Goal: Task Accomplishment & Management: Manage account settings

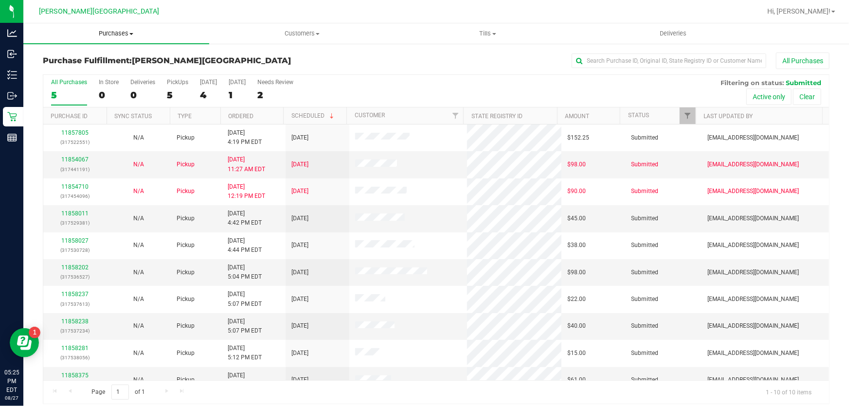
click at [107, 34] on span "Purchases" at bounding box center [116, 33] width 186 height 9
click at [49, 68] on span "Fulfillment" at bounding box center [53, 70] width 60 height 8
click at [108, 36] on span "Purchases" at bounding box center [116, 33] width 186 height 9
click at [65, 68] on span "Fulfillment" at bounding box center [53, 70] width 60 height 8
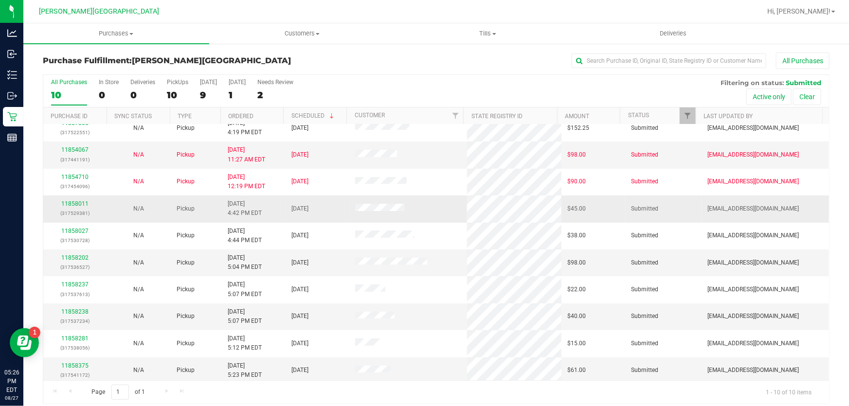
scroll to position [12, 0]
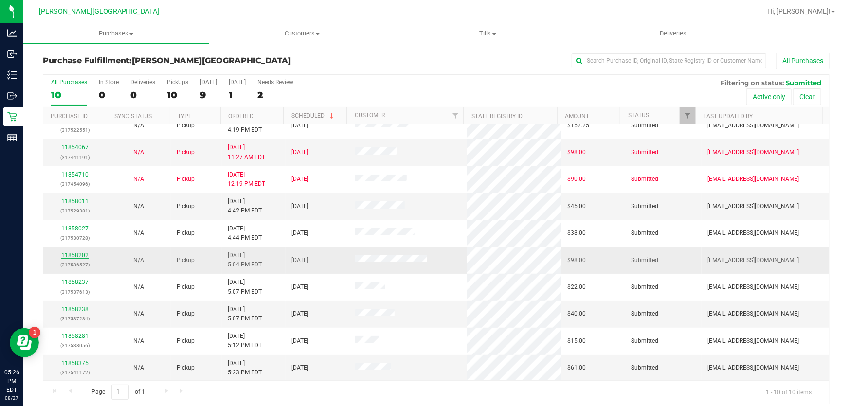
click at [74, 256] on link "11858202" at bounding box center [74, 255] width 27 height 7
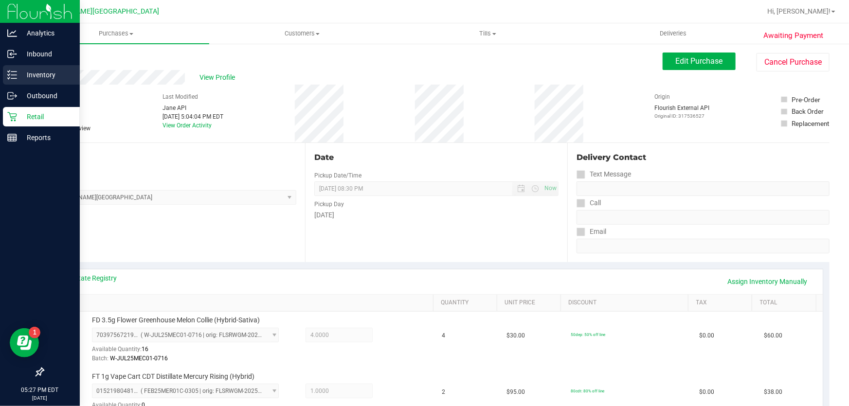
click at [43, 73] on p "Inventory" at bounding box center [46, 75] width 58 height 12
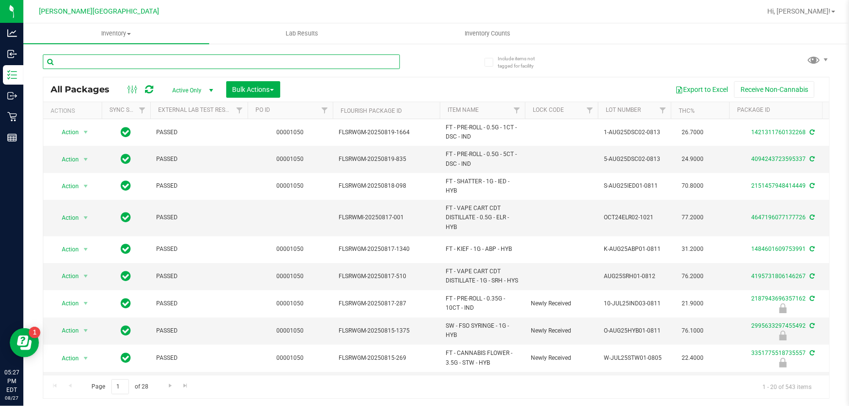
click at [136, 60] on input "text" at bounding box center [221, 62] width 357 height 15
type input "0948322877803008"
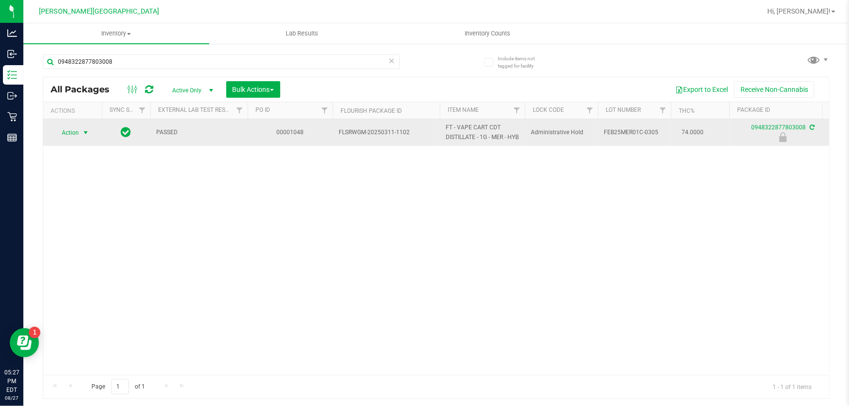
click at [87, 136] on span "select" at bounding box center [86, 133] width 8 height 8
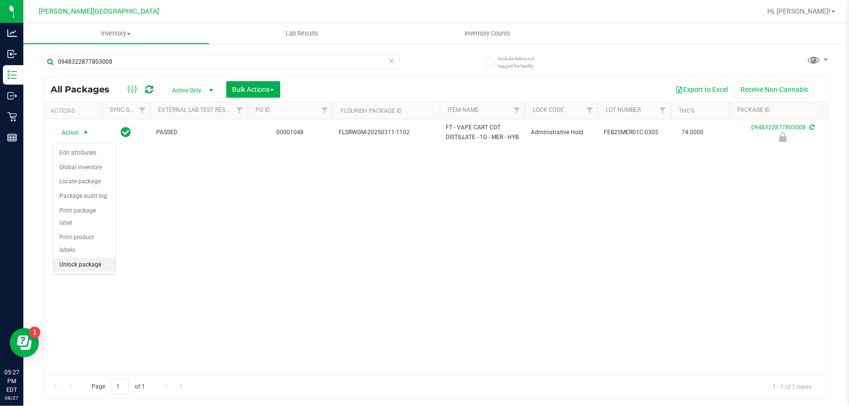
click at [83, 258] on li "Unlock package" at bounding box center [85, 265] width 62 height 15
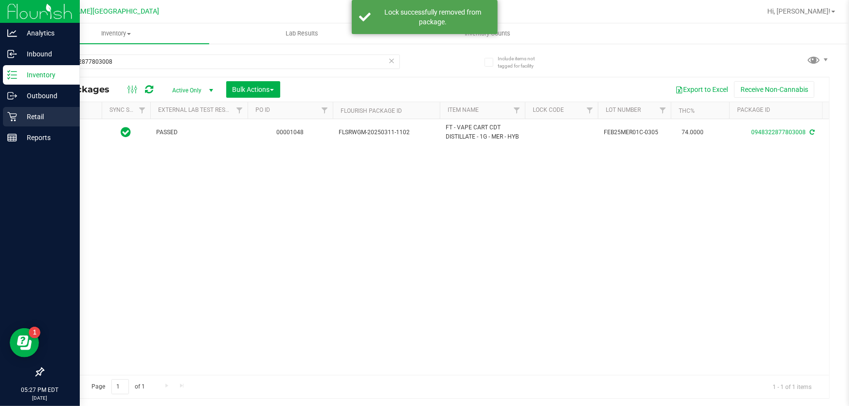
click at [44, 107] on div "Retail" at bounding box center [41, 116] width 77 height 19
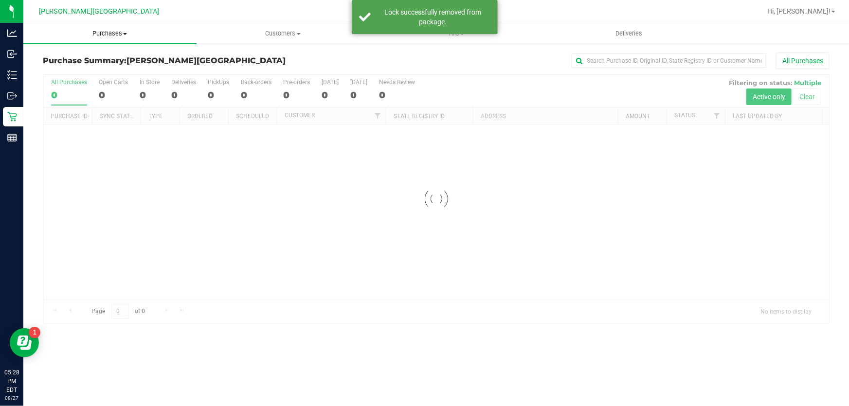
click at [112, 31] on span "Purchases" at bounding box center [109, 33] width 173 height 9
click at [85, 72] on li "Fulfillment" at bounding box center [109, 71] width 173 height 12
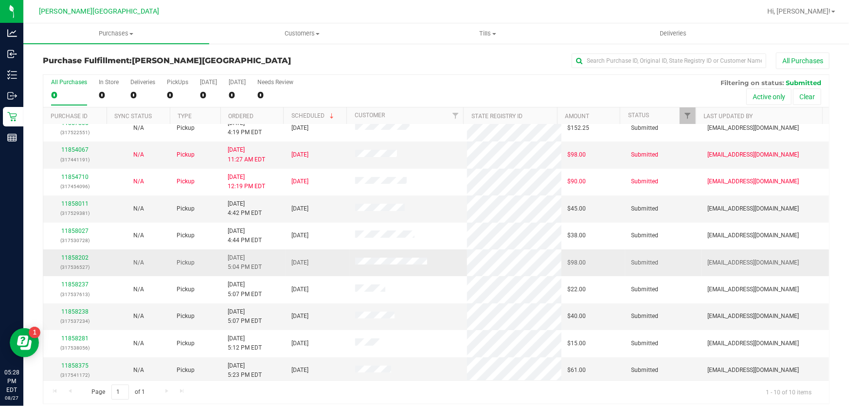
scroll to position [12, 0]
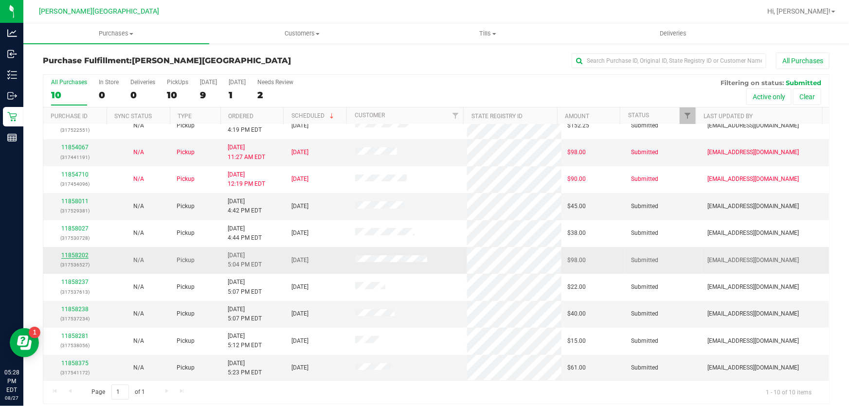
click at [84, 256] on link "11858202" at bounding box center [74, 255] width 27 height 7
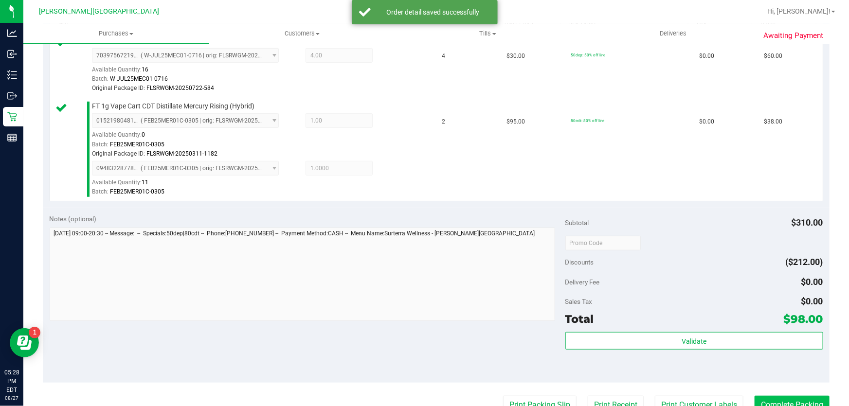
scroll to position [354, 0]
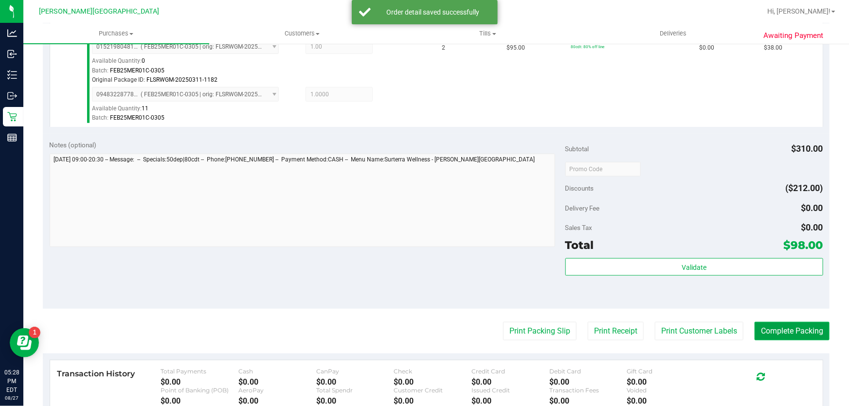
click at [778, 331] on button "Complete Packing" at bounding box center [792, 331] width 75 height 18
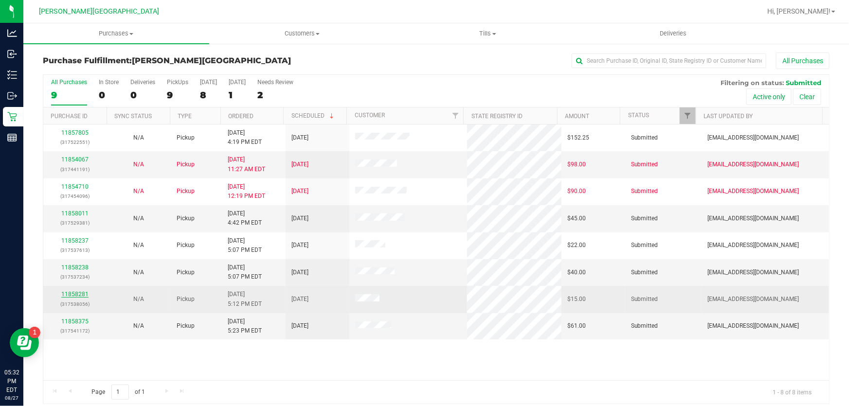
click at [85, 294] on link "11858281" at bounding box center [74, 294] width 27 height 7
click at [77, 286] on td "11858281 (317538056)" at bounding box center [75, 299] width 64 height 27
click at [77, 292] on link "11858281" at bounding box center [74, 294] width 27 height 7
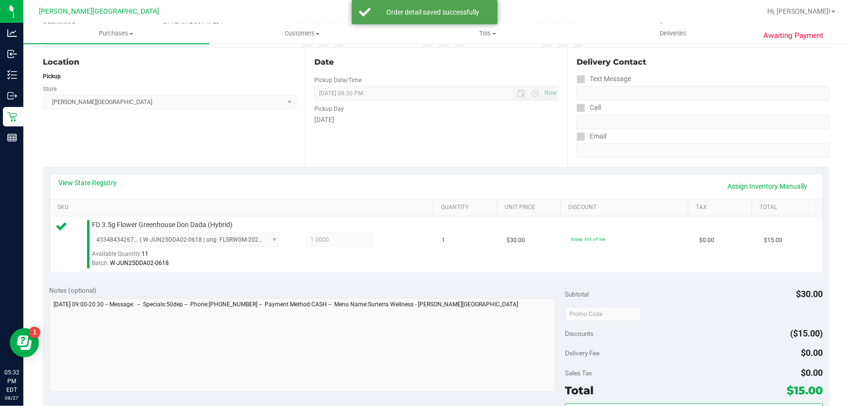
scroll to position [221, 0]
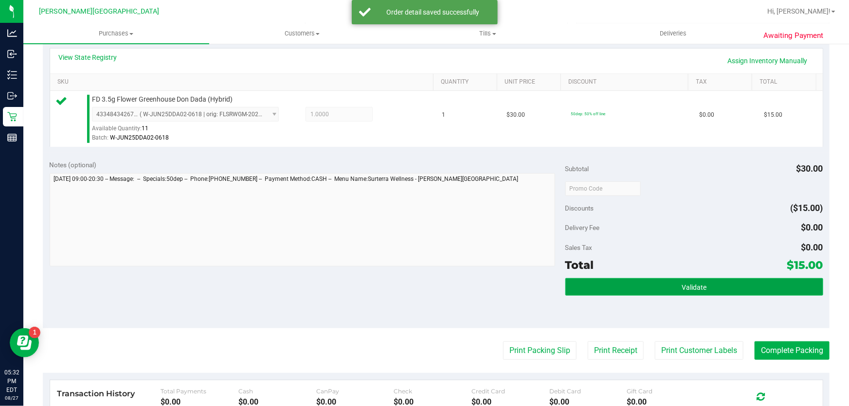
click at [758, 284] on button "Validate" at bounding box center [695, 287] width 258 height 18
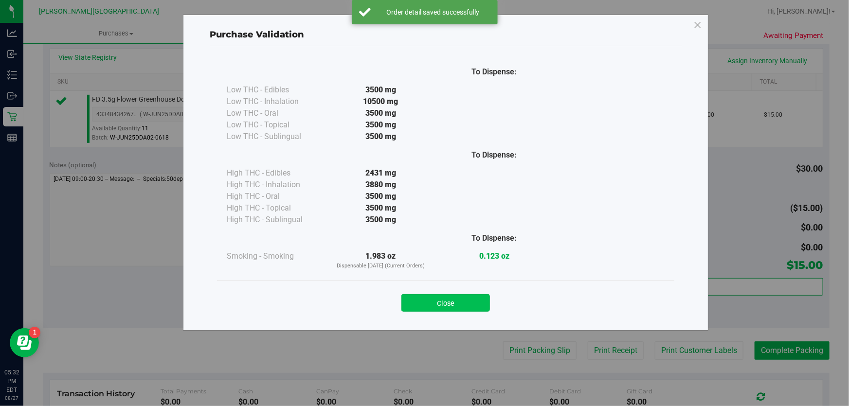
click at [453, 298] on button "Close" at bounding box center [446, 303] width 89 height 18
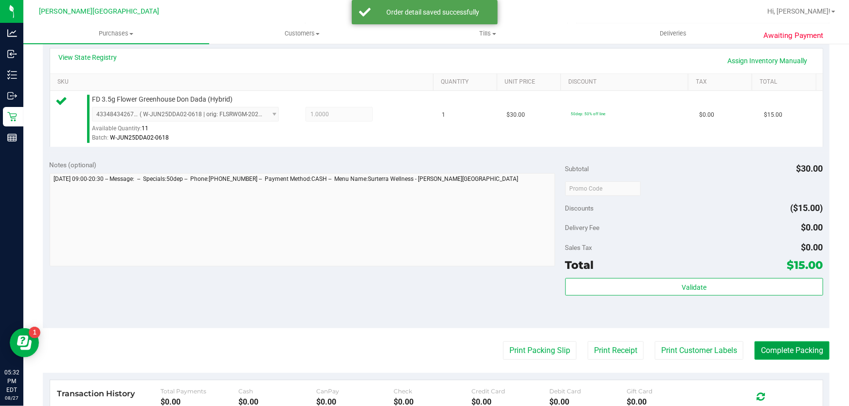
click at [758, 345] on button "Complete Packing" at bounding box center [792, 351] width 75 height 18
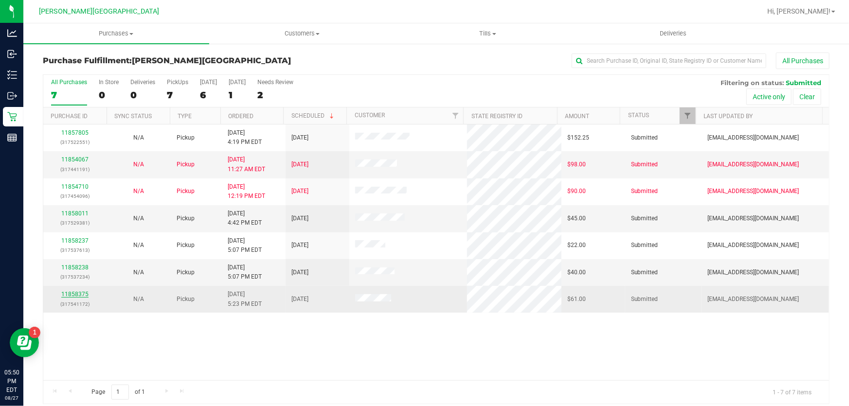
click at [75, 296] on link "11858375" at bounding box center [74, 294] width 27 height 7
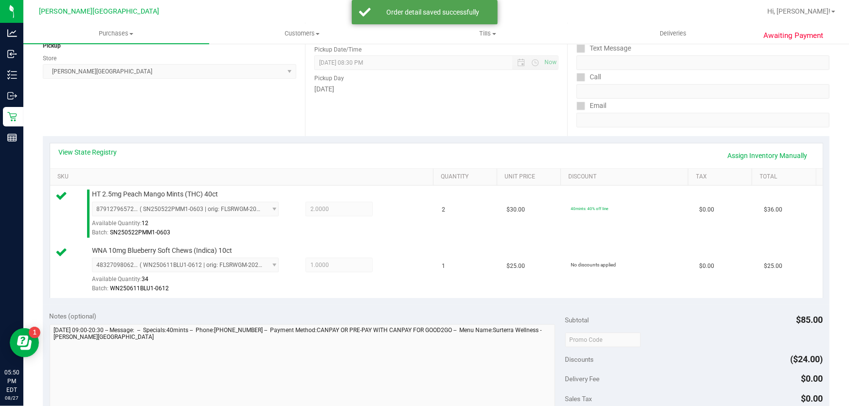
scroll to position [265, 0]
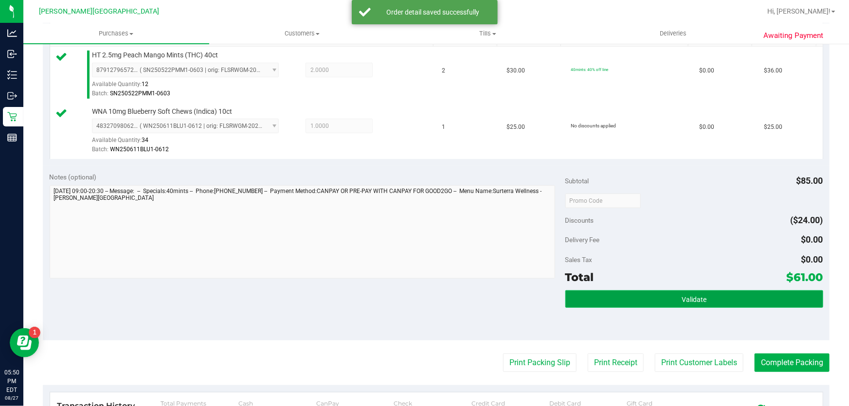
click at [664, 292] on button "Validate" at bounding box center [695, 300] width 258 height 18
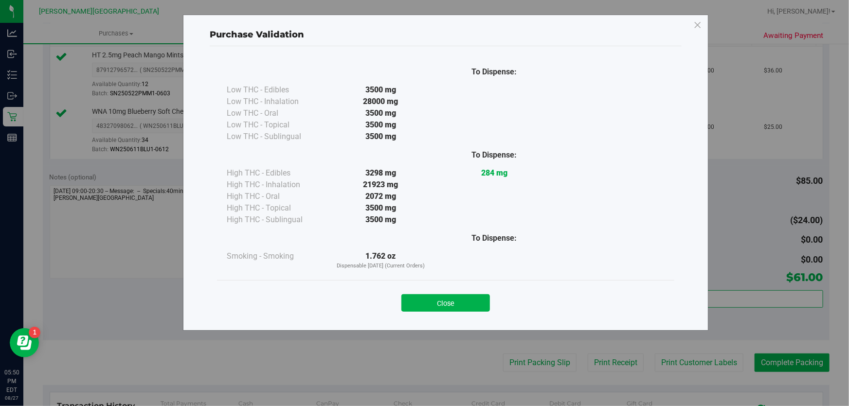
click at [488, 302] on button "Close" at bounding box center [446, 303] width 89 height 18
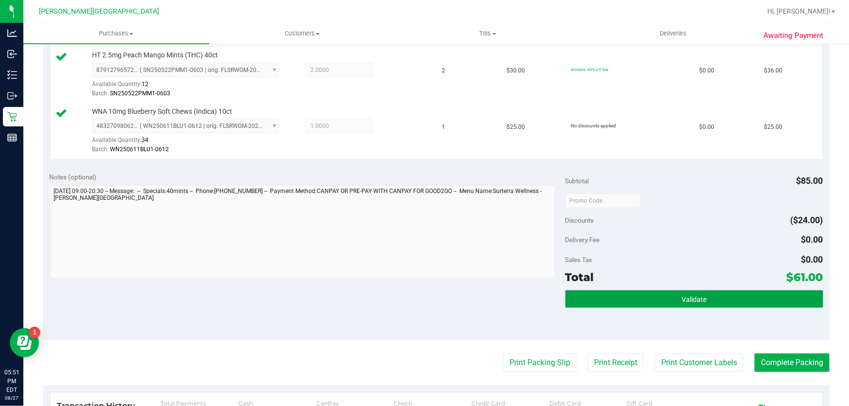
click at [717, 294] on button "Validate" at bounding box center [695, 300] width 258 height 18
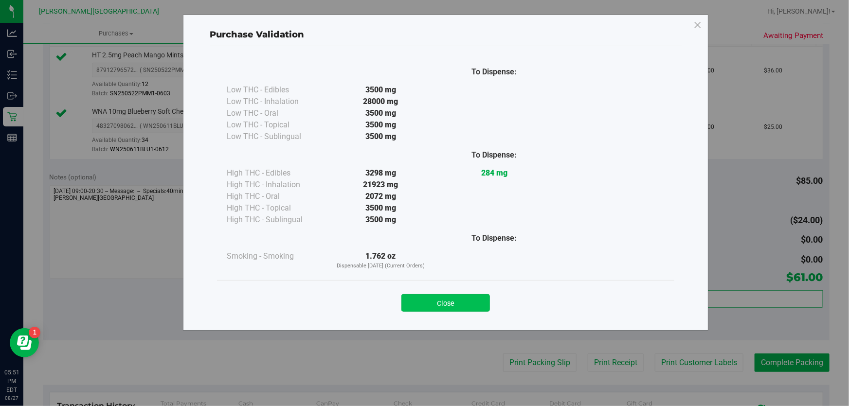
click at [446, 301] on button "Close" at bounding box center [446, 303] width 89 height 18
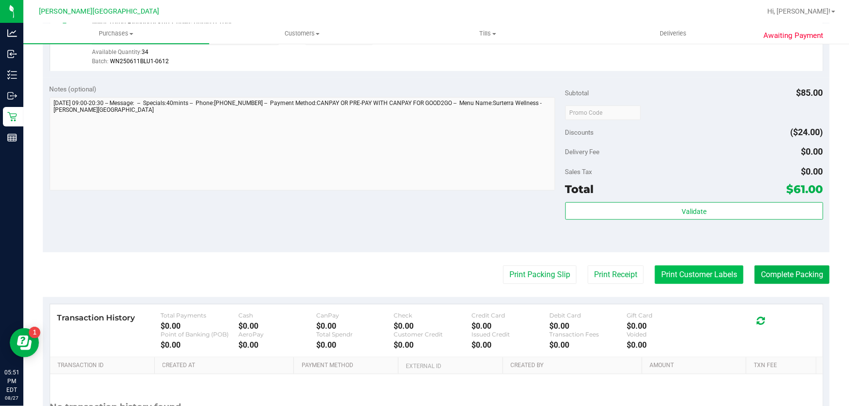
scroll to position [354, 0]
click at [699, 199] on div "Subtotal $85.00 Discounts ($24.00) Delivery Fee $0.00 Sales Tax $0.00 Total $61…" at bounding box center [695, 165] width 258 height 162
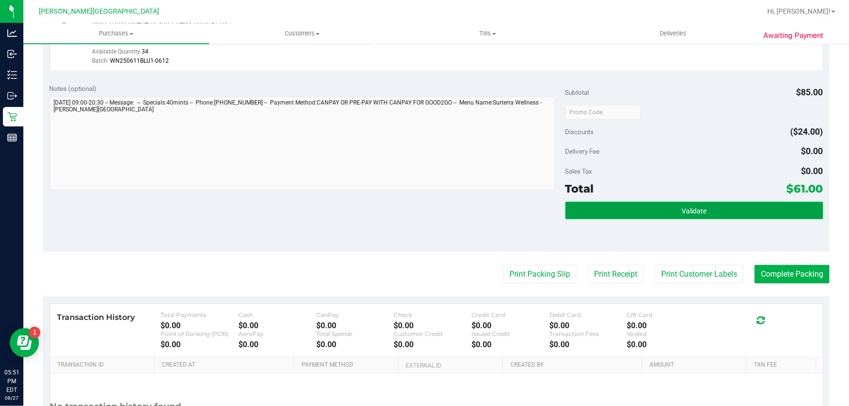
click at [701, 207] on span "Validate" at bounding box center [694, 211] width 25 height 8
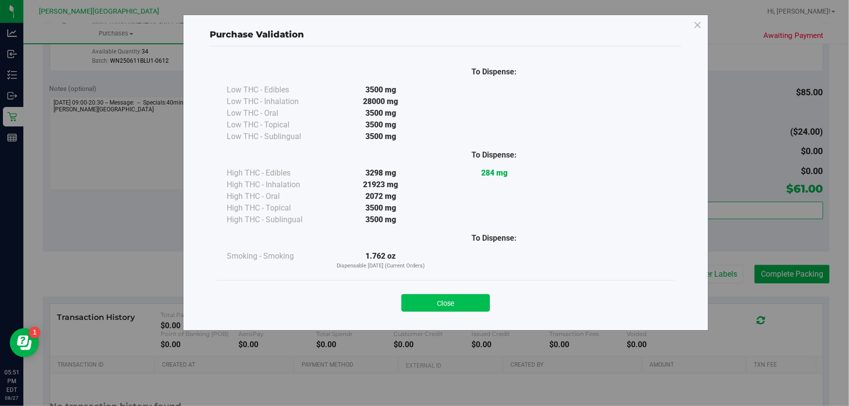
click at [462, 306] on button "Close" at bounding box center [446, 303] width 89 height 18
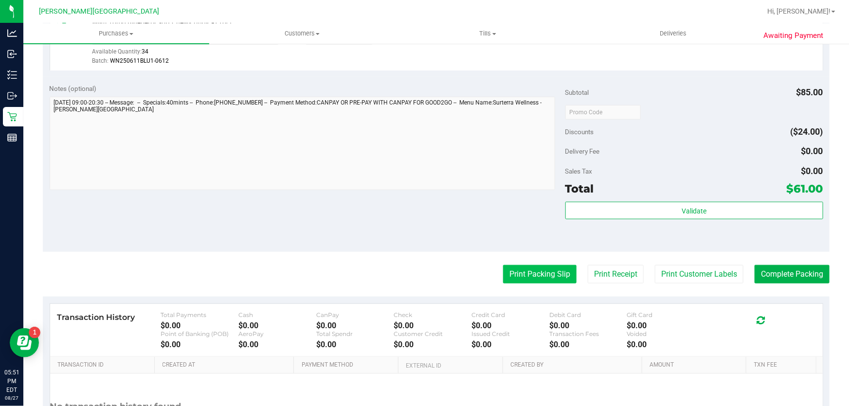
click at [523, 276] on button "Print Packing Slip" at bounding box center [539, 274] width 73 height 18
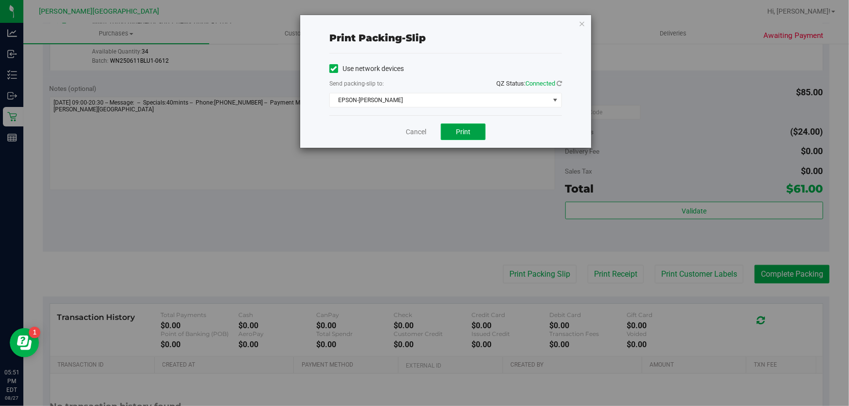
click at [468, 131] on span "Print" at bounding box center [463, 132] width 15 height 8
click at [584, 25] on icon "button" at bounding box center [582, 24] width 7 height 12
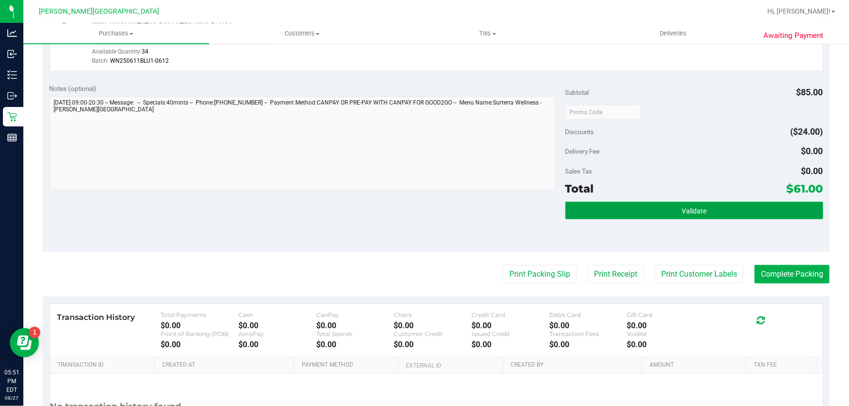
click at [674, 209] on button "Validate" at bounding box center [695, 211] width 258 height 18
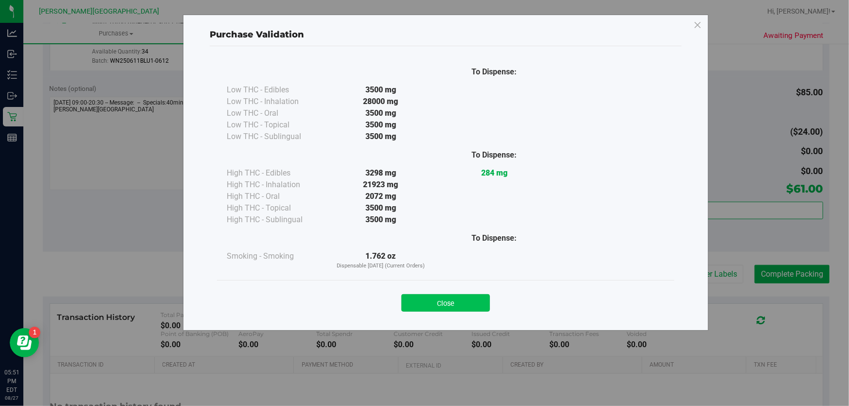
click at [484, 302] on button "Close" at bounding box center [446, 303] width 89 height 18
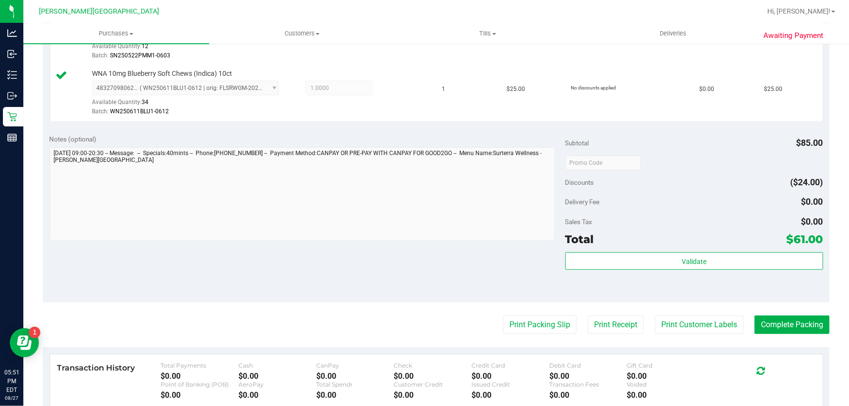
scroll to position [398, 0]
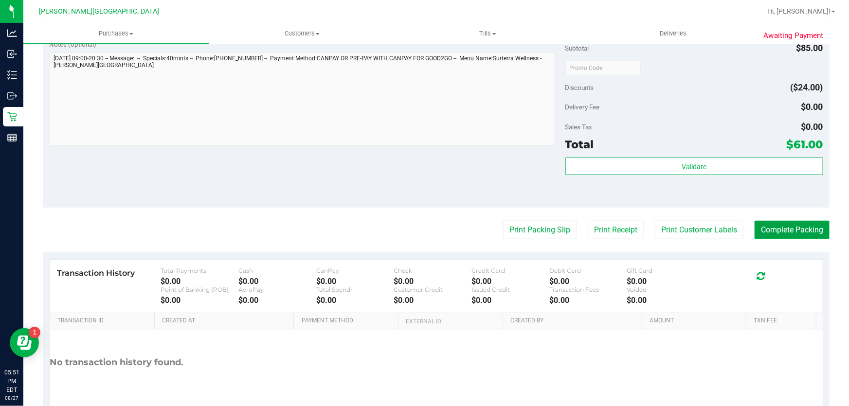
click at [774, 233] on button "Complete Packing" at bounding box center [792, 230] width 75 height 18
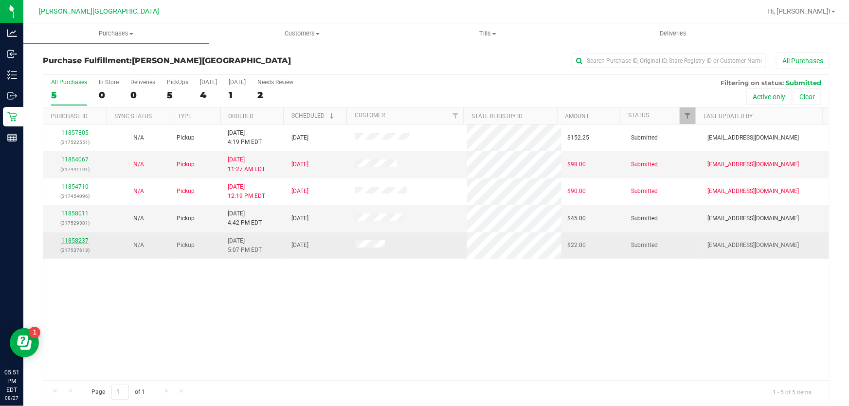
click at [84, 241] on link "11858237" at bounding box center [74, 241] width 27 height 7
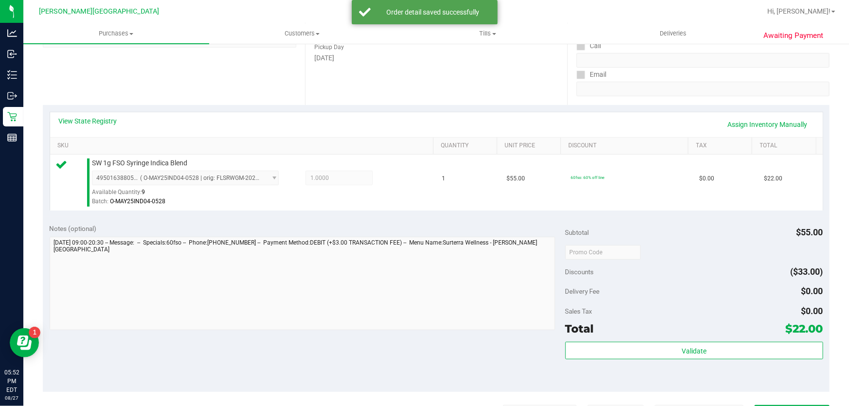
scroll to position [177, 0]
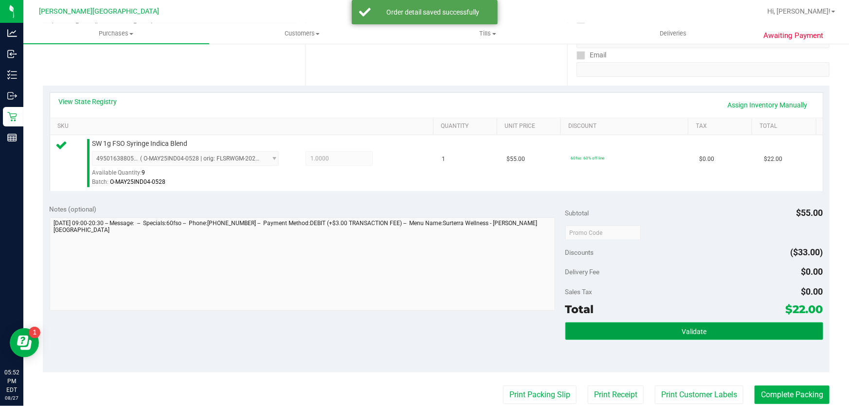
click at [748, 337] on button "Validate" at bounding box center [695, 332] width 258 height 18
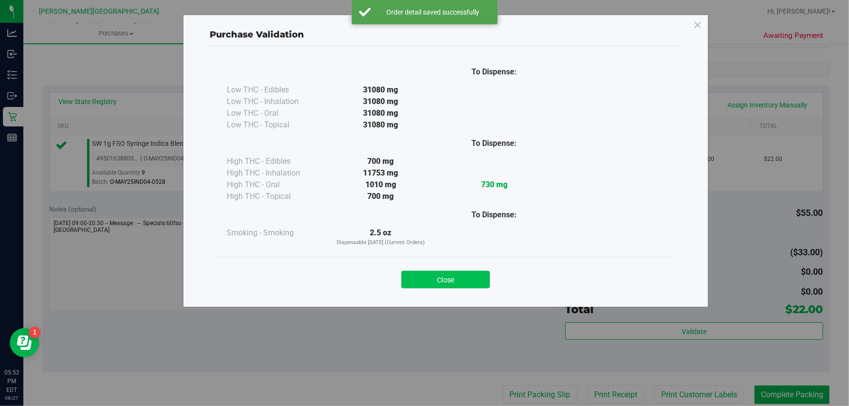
click at [472, 273] on button "Close" at bounding box center [446, 280] width 89 height 18
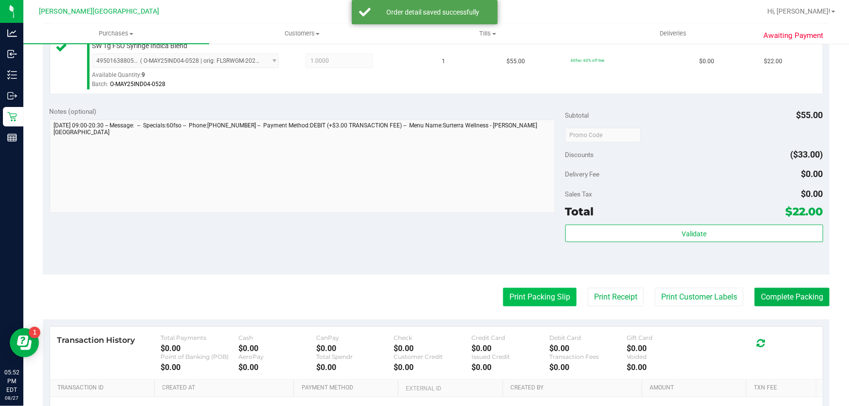
scroll to position [310, 0]
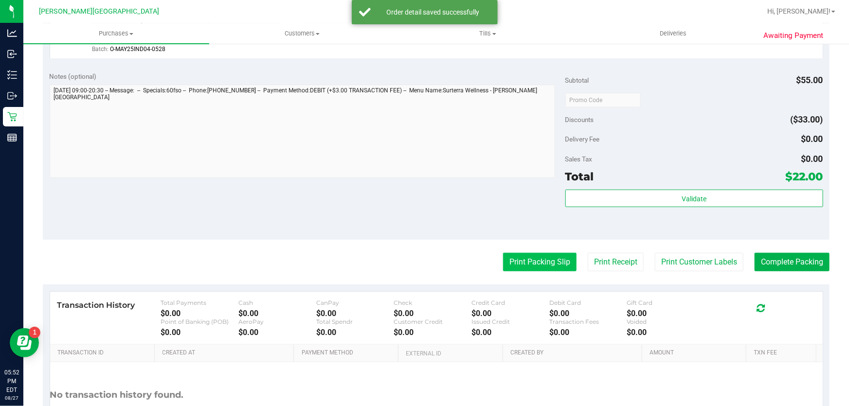
click at [545, 261] on button "Print Packing Slip" at bounding box center [539, 262] width 73 height 18
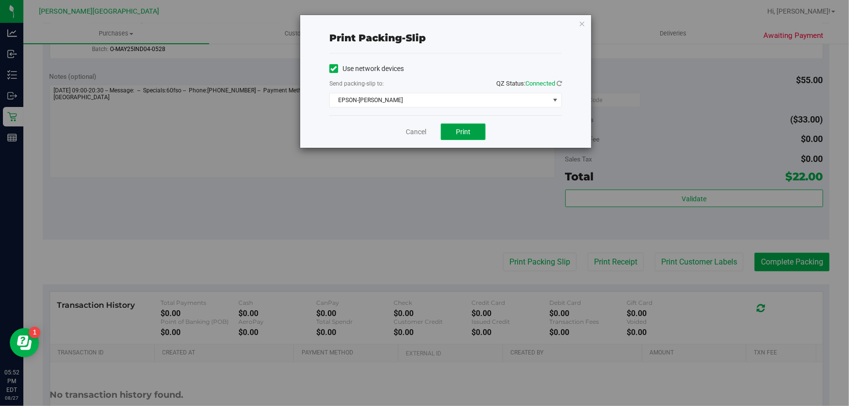
click at [447, 129] on button "Print" at bounding box center [463, 132] width 45 height 17
click at [585, 22] on icon "button" at bounding box center [582, 24] width 7 height 12
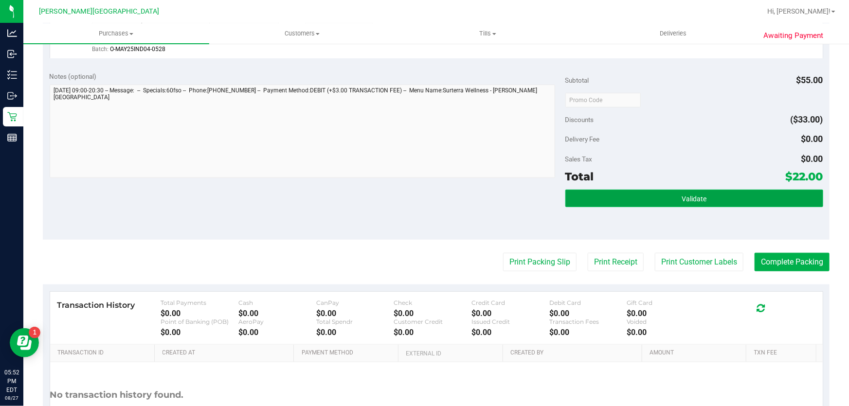
drag, startPoint x: 705, startPoint y: 189, endPoint x: 708, endPoint y: 196, distance: 6.8
click at [706, 191] on button "Validate" at bounding box center [695, 199] width 258 height 18
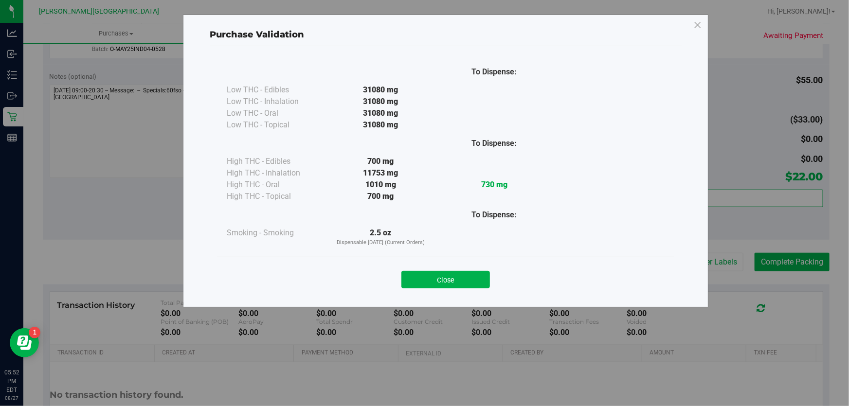
click at [472, 290] on div "Close" at bounding box center [446, 276] width 458 height 39
click at [471, 280] on button "Close" at bounding box center [446, 280] width 89 height 18
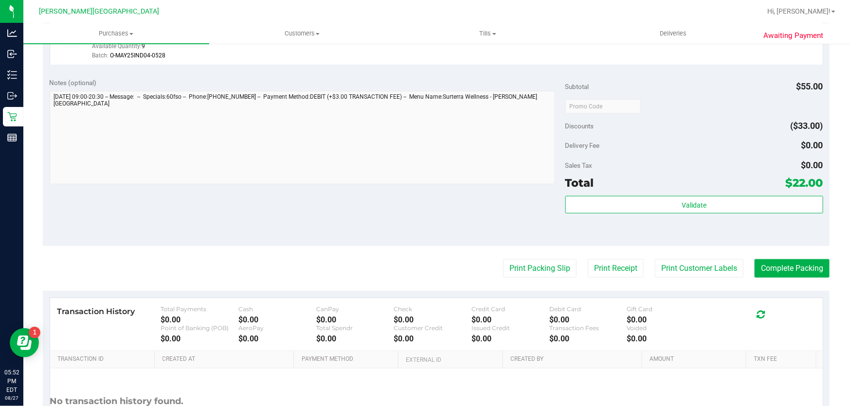
scroll to position [255, 0]
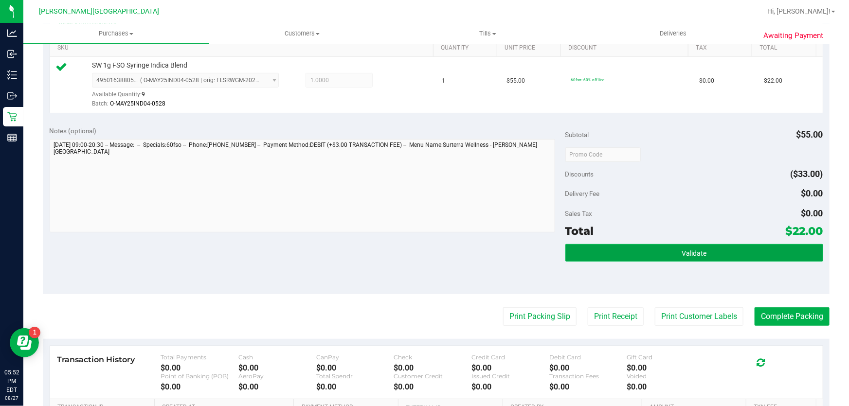
click at [664, 255] on button "Validate" at bounding box center [695, 253] width 258 height 18
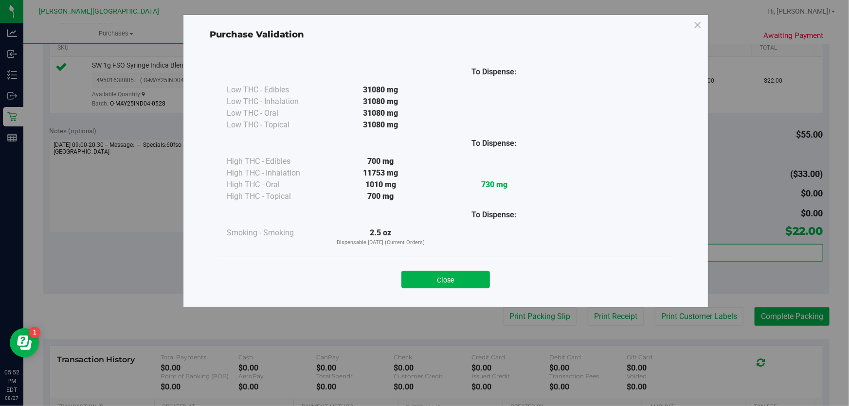
drag, startPoint x: 472, startPoint y: 269, endPoint x: 495, endPoint y: 270, distance: 22.4
click at [473, 268] on div "Close" at bounding box center [445, 277] width 443 height 24
click at [496, 276] on div "Close" at bounding box center [445, 277] width 443 height 24
click at [475, 276] on button "Close" at bounding box center [446, 280] width 89 height 18
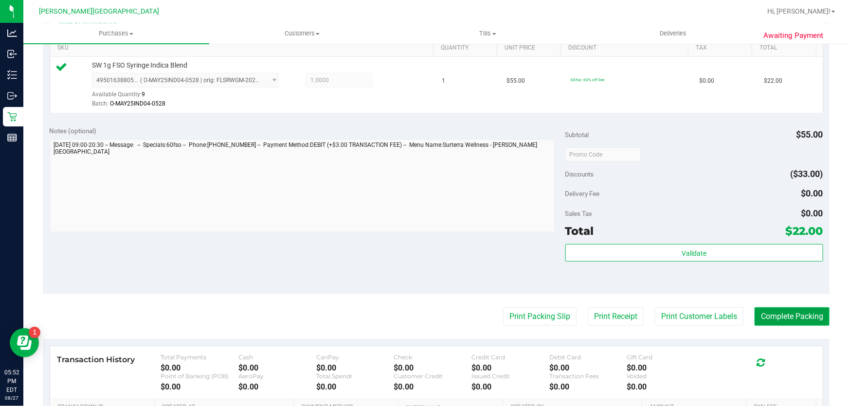
click at [793, 312] on button "Complete Packing" at bounding box center [792, 317] width 75 height 18
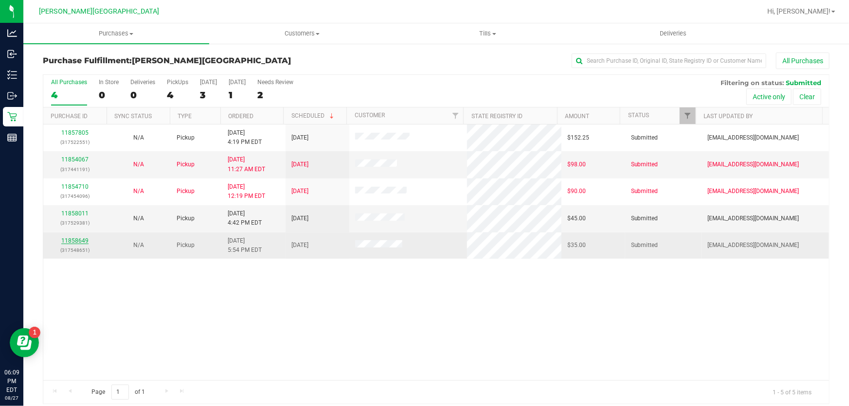
click at [68, 239] on link "11858649" at bounding box center [74, 241] width 27 height 7
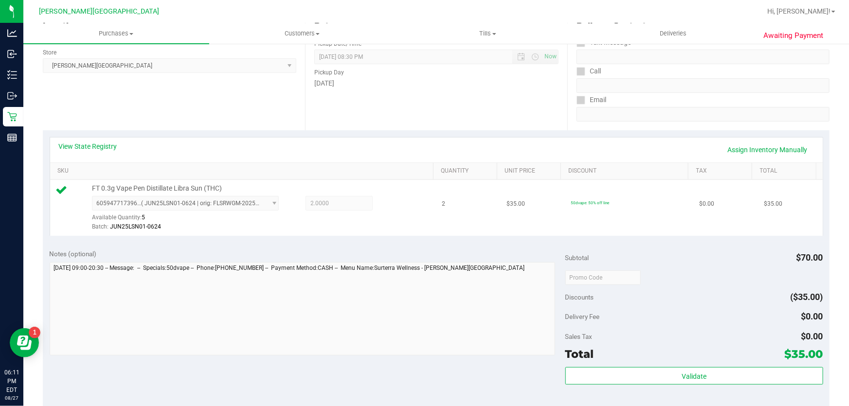
scroll to position [132, 0]
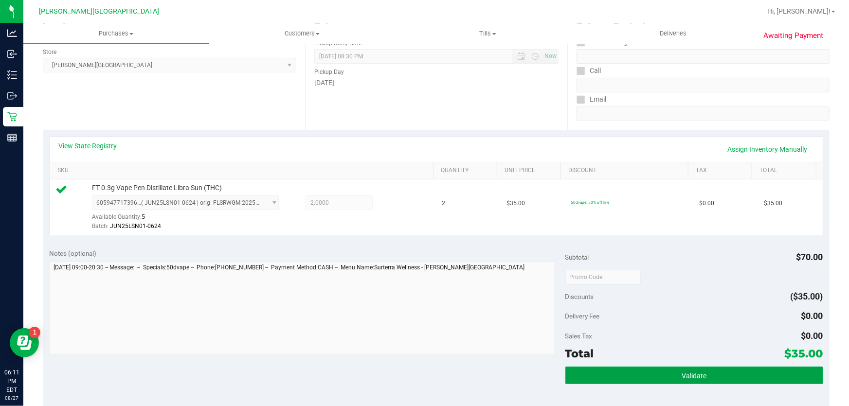
click at [690, 374] on span "Validate" at bounding box center [694, 376] width 25 height 8
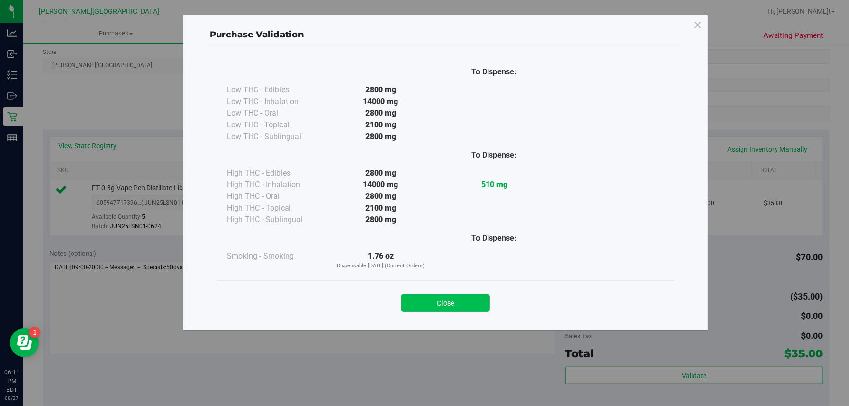
click at [483, 304] on button "Close" at bounding box center [446, 303] width 89 height 18
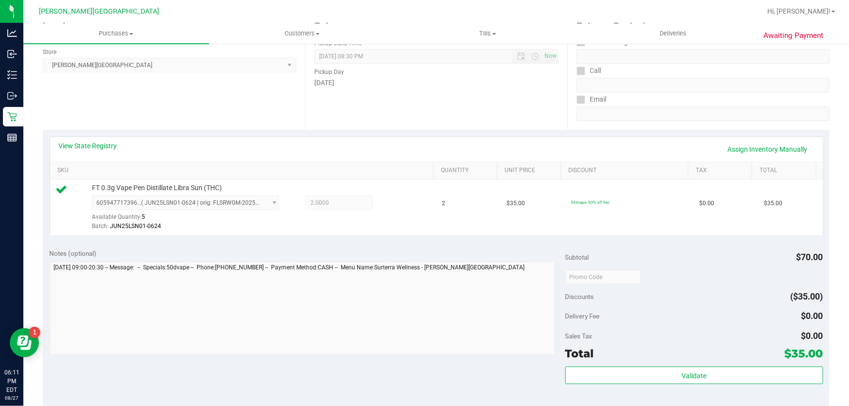
scroll to position [310, 0]
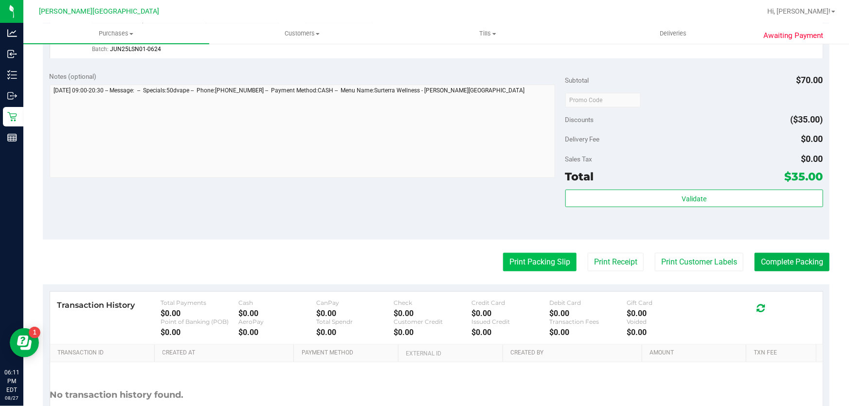
click at [552, 258] on button "Print Packing Slip" at bounding box center [539, 262] width 73 height 18
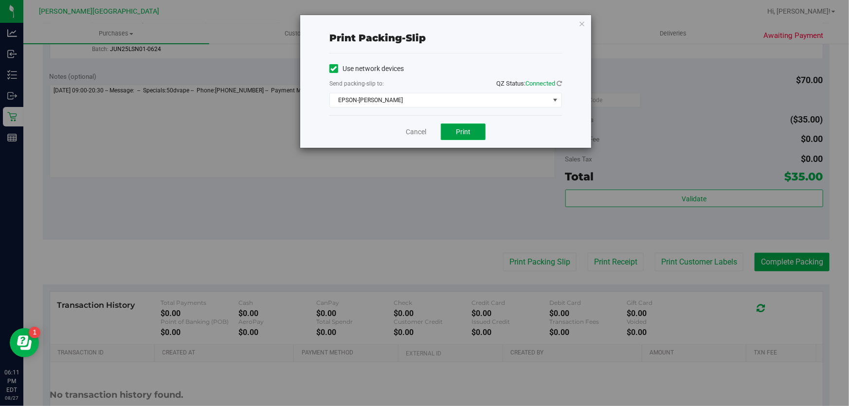
click at [475, 136] on button "Print" at bounding box center [463, 132] width 45 height 17
click at [583, 22] on icon "button" at bounding box center [582, 24] width 7 height 12
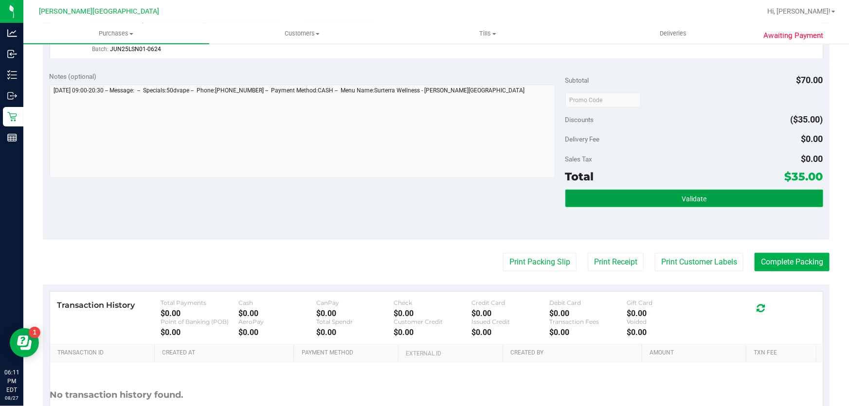
click at [732, 195] on button "Validate" at bounding box center [695, 199] width 258 height 18
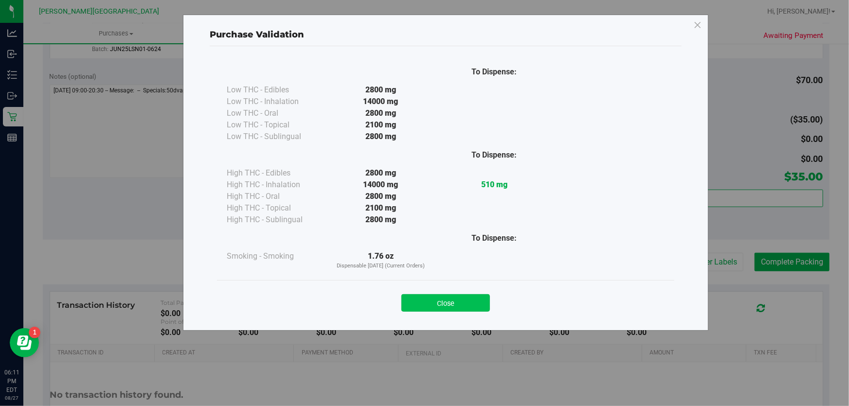
click at [468, 309] on button "Close" at bounding box center [446, 303] width 89 height 18
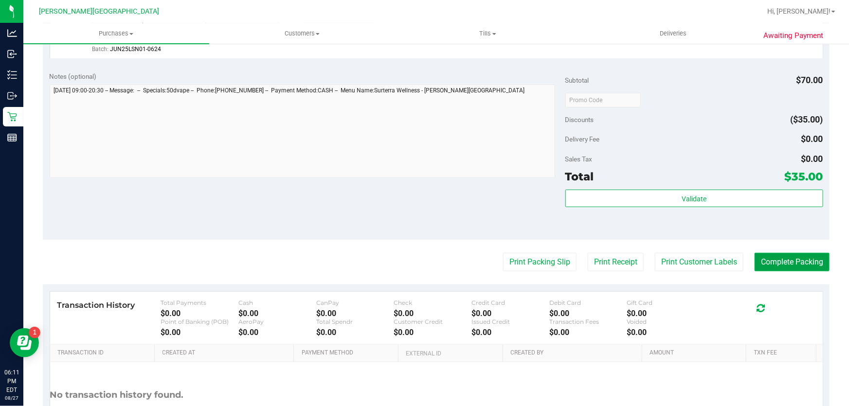
click at [784, 257] on button "Complete Packing" at bounding box center [792, 262] width 75 height 18
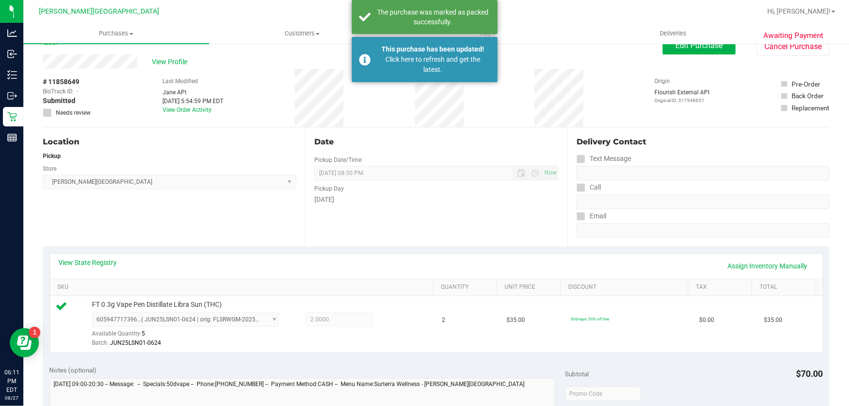
scroll to position [0, 0]
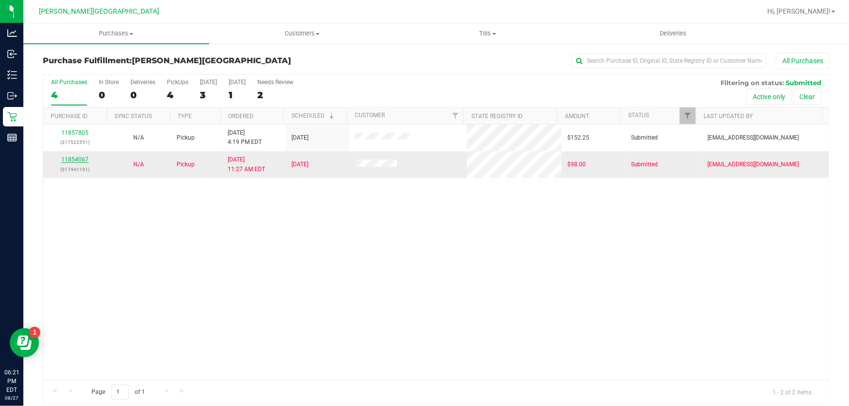
click at [82, 161] on link "11854067" at bounding box center [74, 159] width 27 height 7
click at [109, 37] on span "Purchases" at bounding box center [116, 33] width 186 height 9
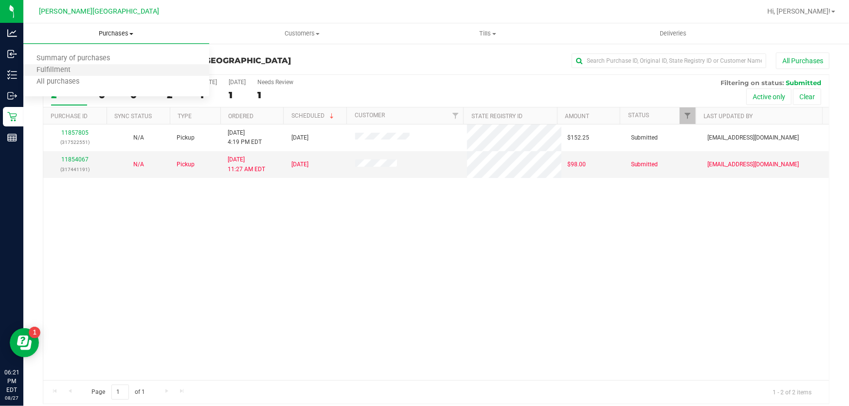
click at [99, 71] on li "Fulfillment" at bounding box center [116, 71] width 186 height 12
click at [114, 29] on uib-tab-heading "Purchases Summary of purchases Fulfillment All purchases" at bounding box center [116, 33] width 186 height 20
click at [70, 160] on link "11854067" at bounding box center [74, 159] width 27 height 7
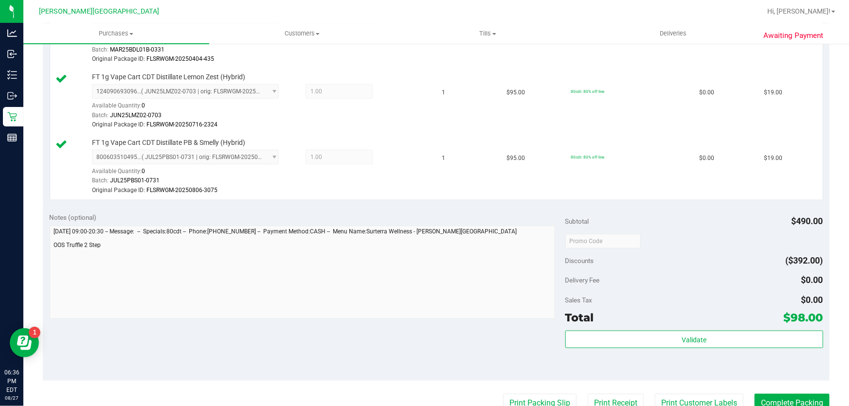
scroll to position [487, 0]
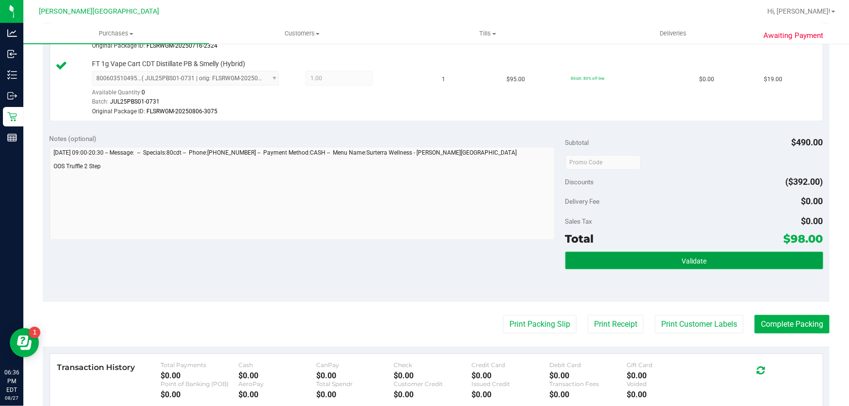
click at [698, 258] on span "Validate" at bounding box center [694, 261] width 25 height 8
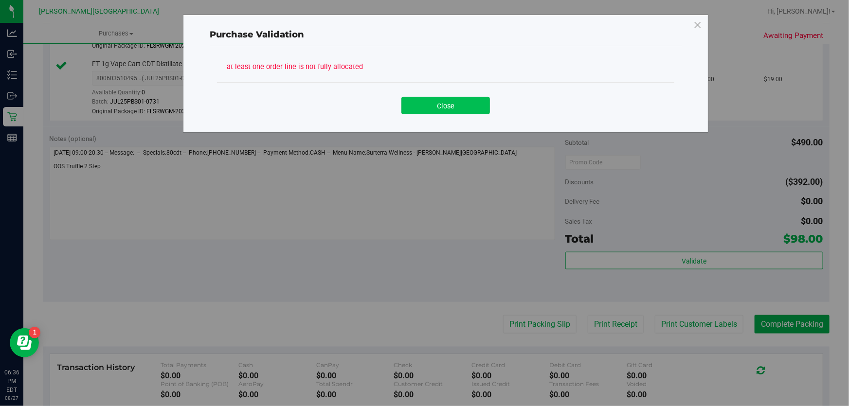
click at [461, 104] on button "Close" at bounding box center [446, 106] width 89 height 18
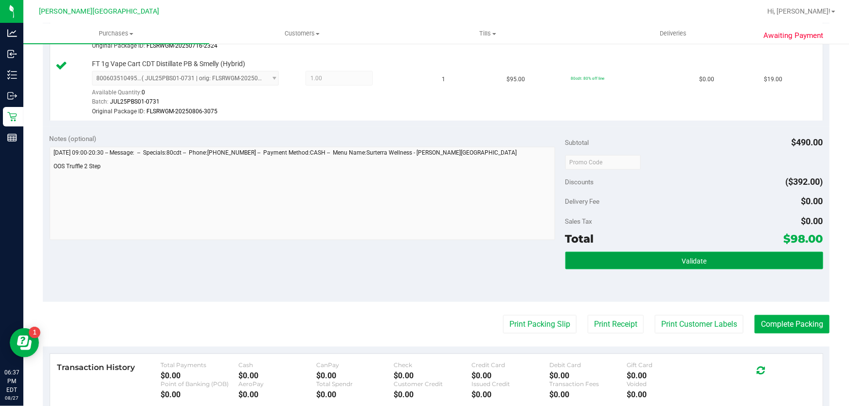
click at [721, 261] on button "Validate" at bounding box center [695, 261] width 258 height 18
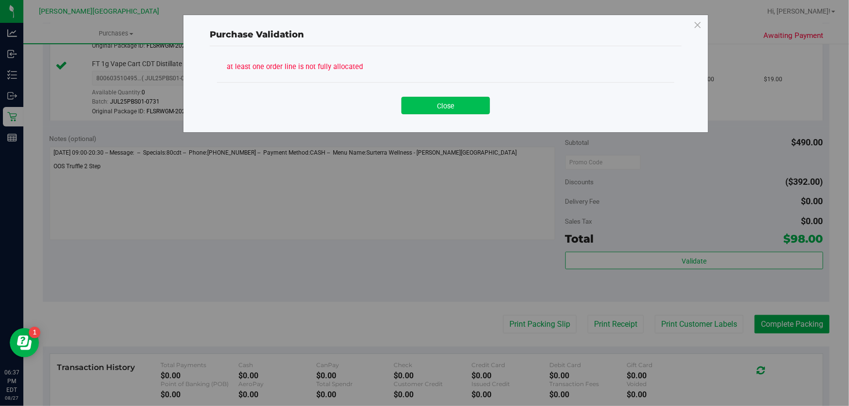
click at [485, 105] on button "Close" at bounding box center [446, 106] width 89 height 18
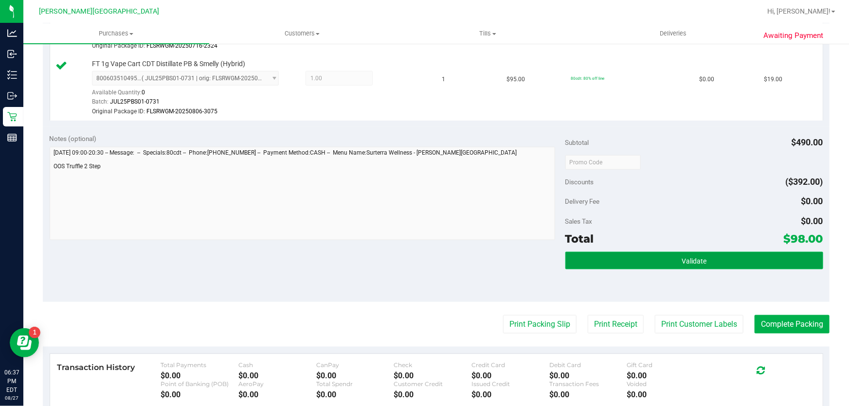
click at [723, 256] on button "Validate" at bounding box center [695, 261] width 258 height 18
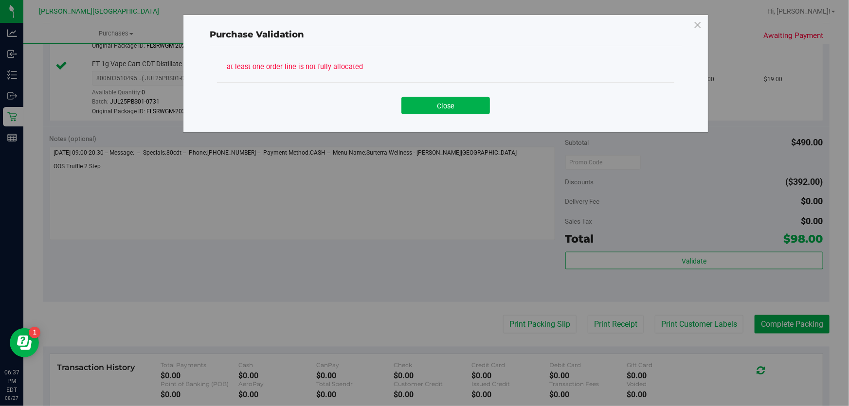
click at [475, 117] on div "Close" at bounding box center [446, 101] width 458 height 39
click at [476, 105] on button "Close" at bounding box center [446, 106] width 89 height 18
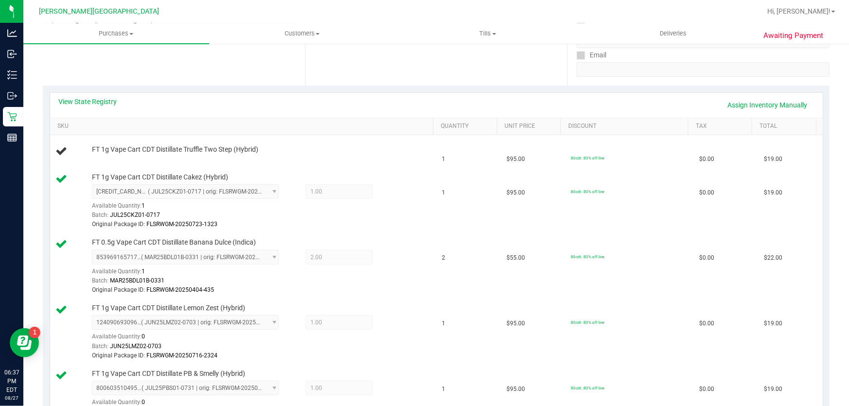
scroll to position [44, 0]
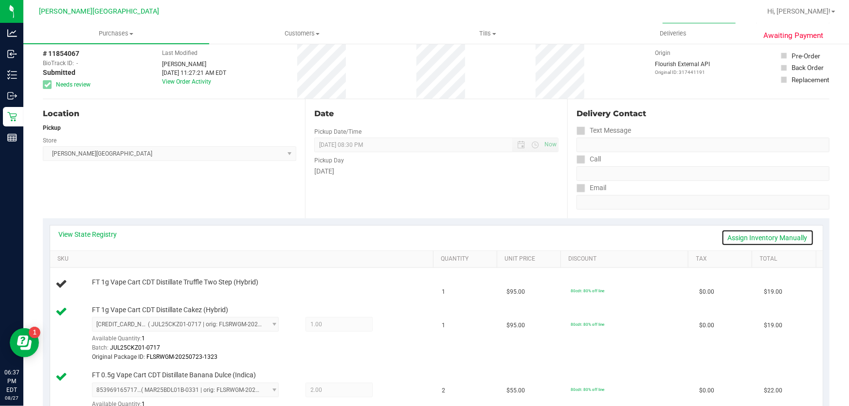
click at [773, 233] on link "Assign Inventory Manually" at bounding box center [768, 238] width 92 height 17
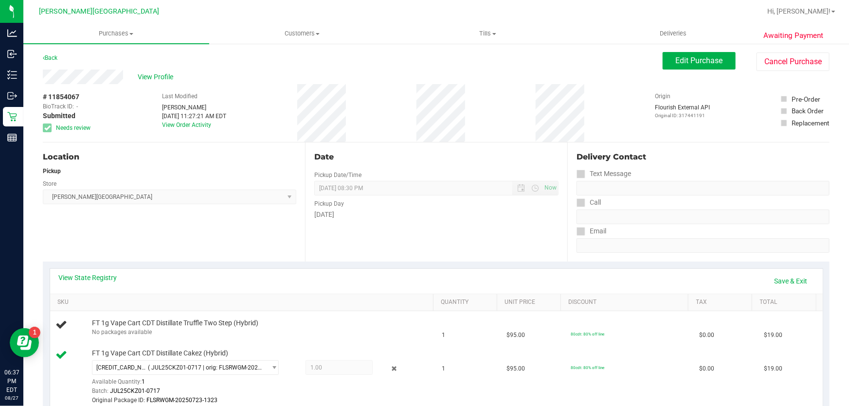
scroll to position [0, 0]
click at [706, 60] on span "Edit Purchase" at bounding box center [699, 60] width 47 height 9
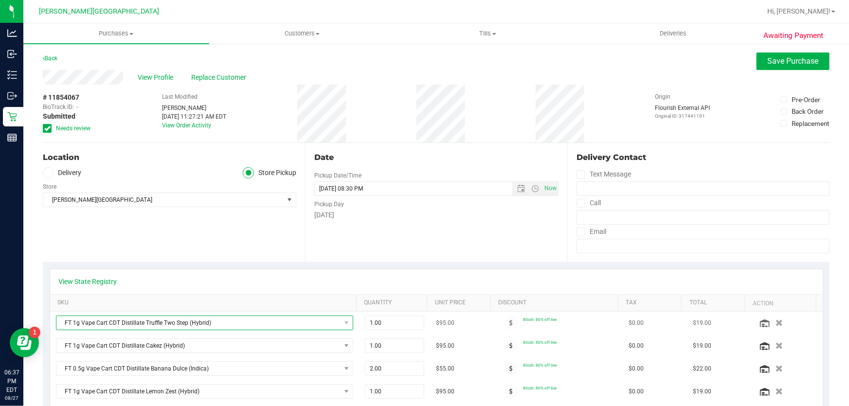
click at [341, 323] on span "NO DATA FOUND" at bounding box center [347, 323] width 12 height 14
click at [440, 245] on div "Date Pickup Date/Time 08/27/2025 Now 08/27/2025 08:30 PM Now Pickup Day Wednesd…" at bounding box center [436, 202] width 262 height 119
click at [400, 324] on span "1.00 1" at bounding box center [395, 323] width 60 height 15
type input "1"
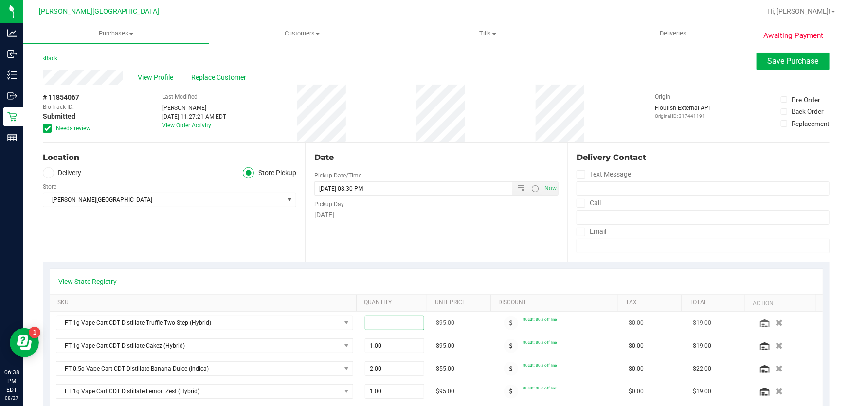
type input "0"
click at [412, 273] on div "View State Registry" at bounding box center [436, 282] width 773 height 25
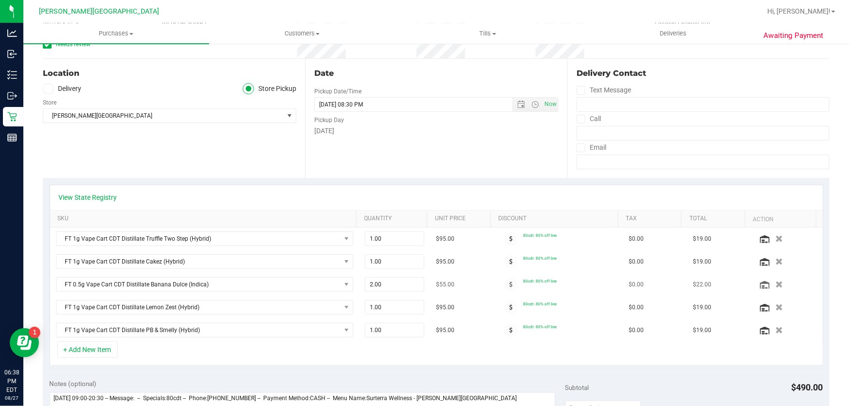
scroll to position [88, 0]
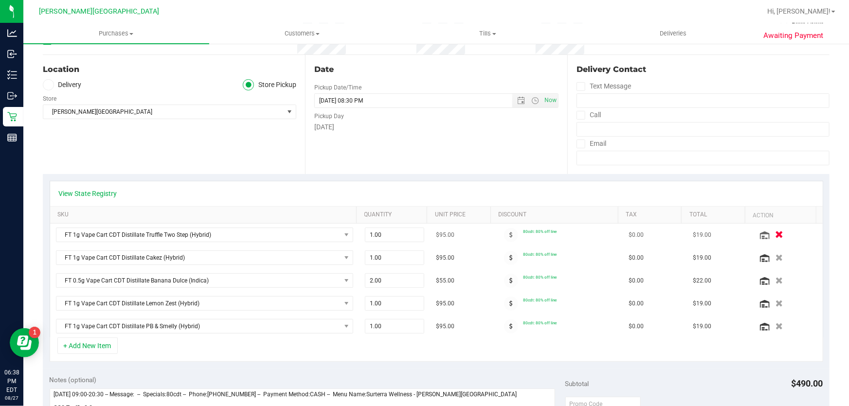
click at [775, 234] on icon "button" at bounding box center [779, 235] width 8 height 7
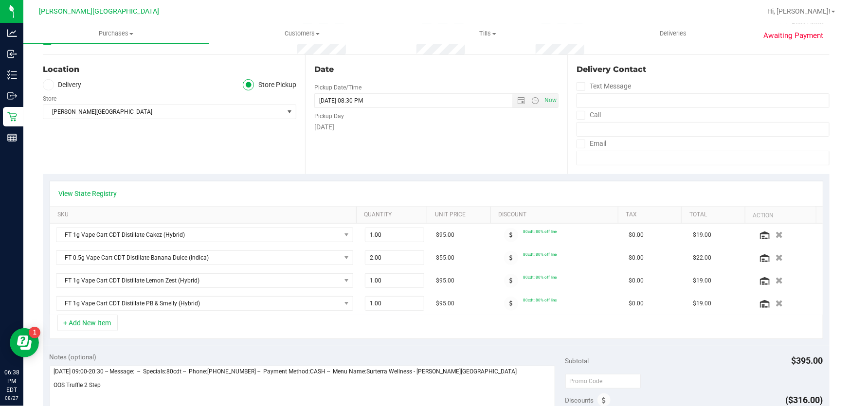
scroll to position [265, 0]
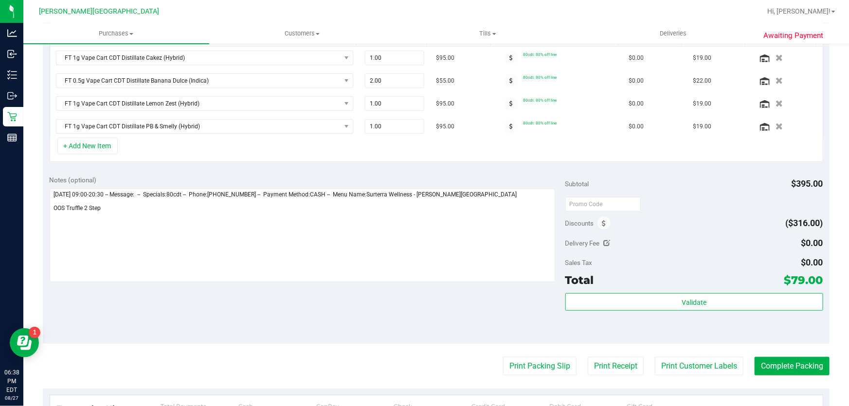
click at [740, 310] on div "Validate" at bounding box center [695, 303] width 258 height 18
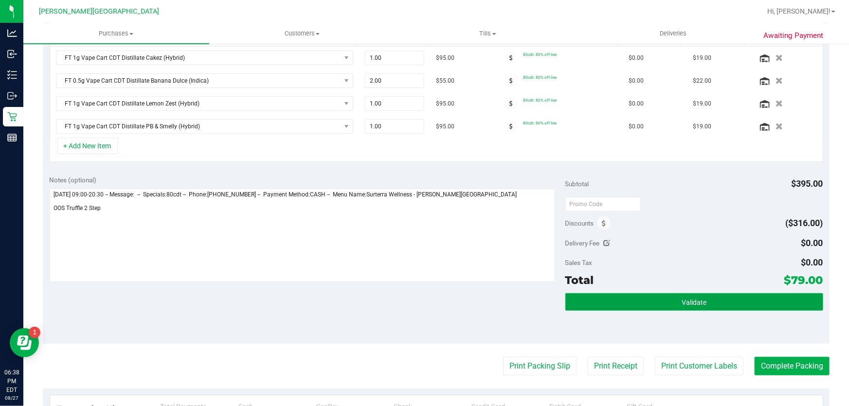
click at [736, 299] on button "Validate" at bounding box center [695, 303] width 258 height 18
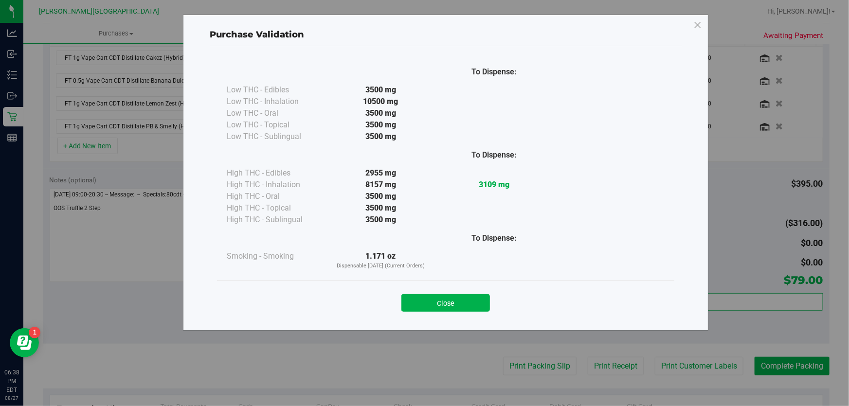
click at [483, 299] on button "Close" at bounding box center [446, 303] width 89 height 18
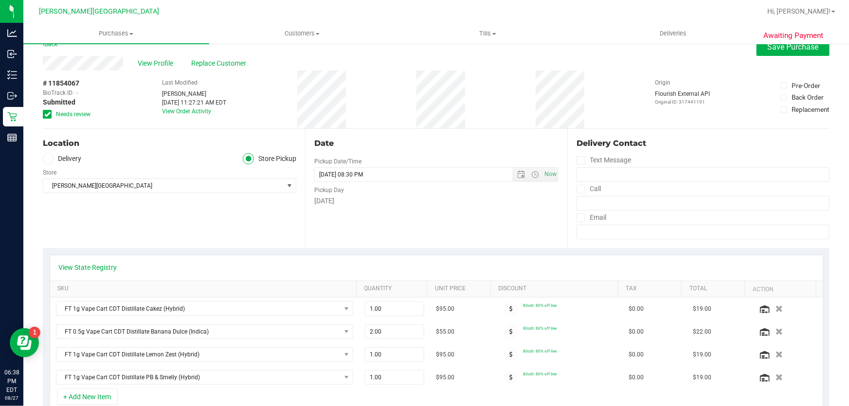
scroll to position [0, 0]
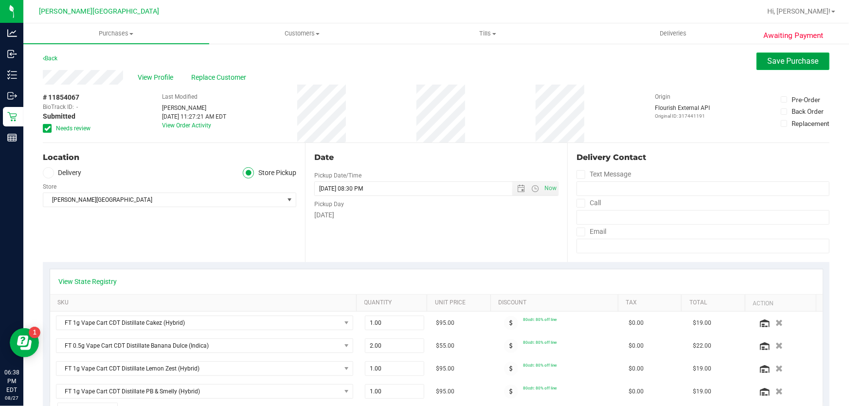
click at [781, 58] on span "Save Purchase" at bounding box center [793, 60] width 51 height 9
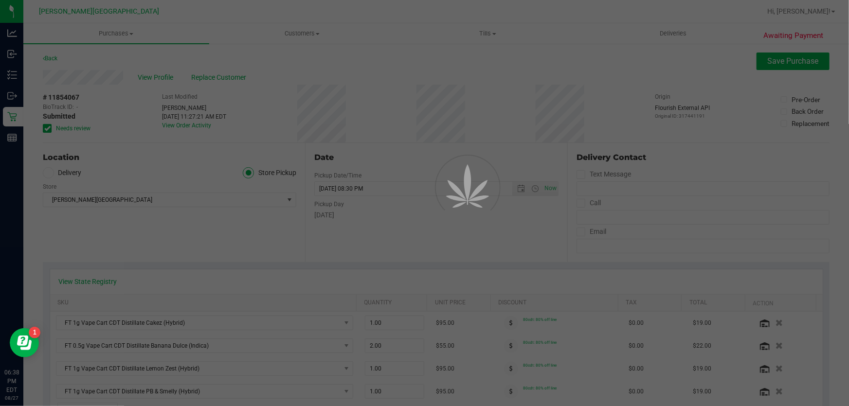
scroll to position [132, 0]
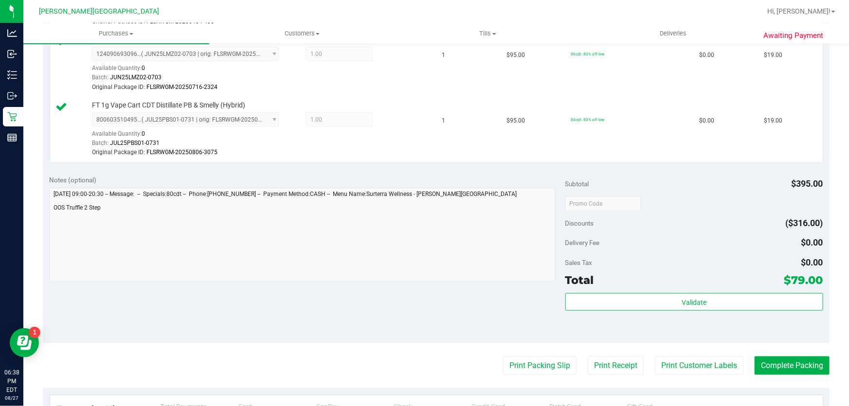
scroll to position [575, 0]
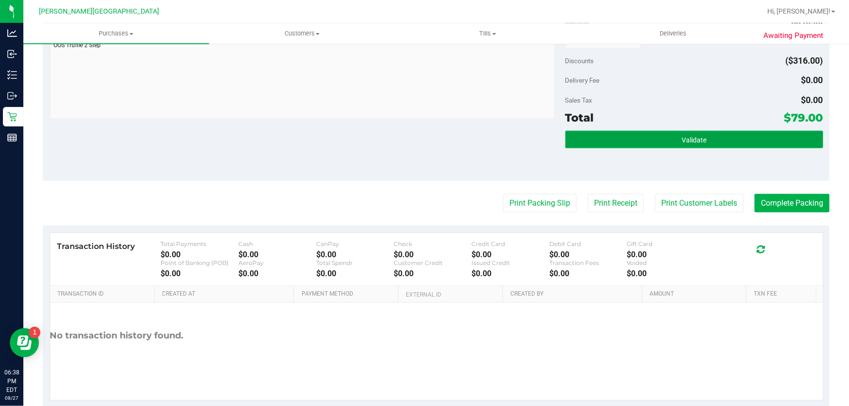
click at [729, 146] on button "Validate" at bounding box center [695, 140] width 258 height 18
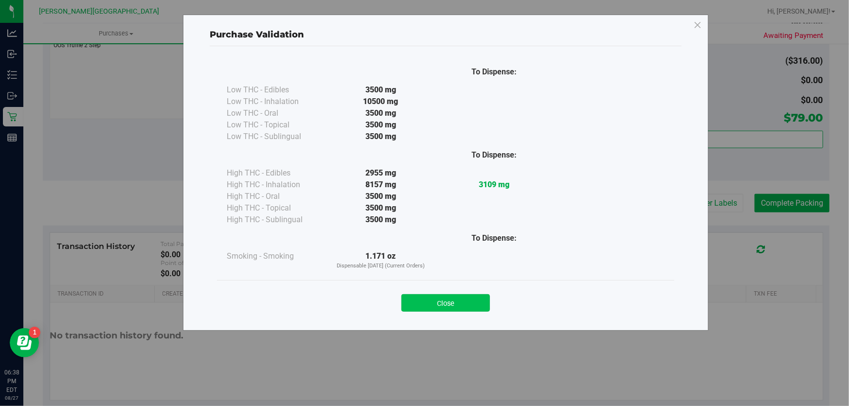
click at [482, 301] on button "Close" at bounding box center [446, 303] width 89 height 18
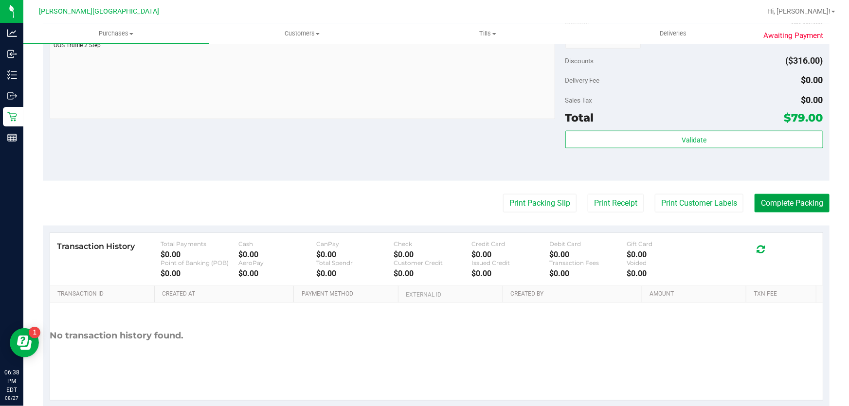
click at [812, 195] on button "Complete Packing" at bounding box center [792, 203] width 75 height 18
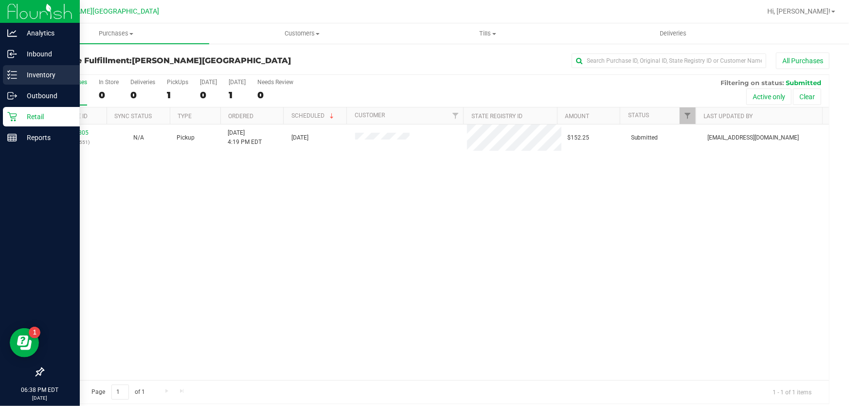
drag, startPoint x: 20, startPoint y: 76, endPoint x: 27, endPoint y: 71, distance: 8.3
click at [21, 76] on p "Inventory" at bounding box center [46, 75] width 58 height 12
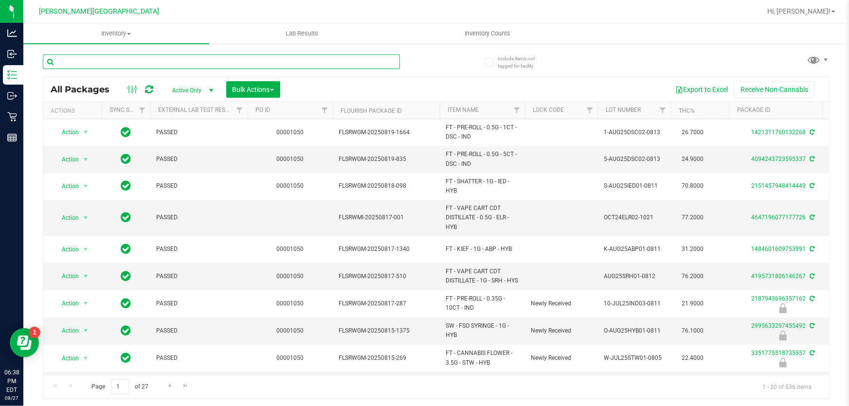
click at [145, 59] on input "text" at bounding box center [221, 62] width 357 height 15
type input "bdl"
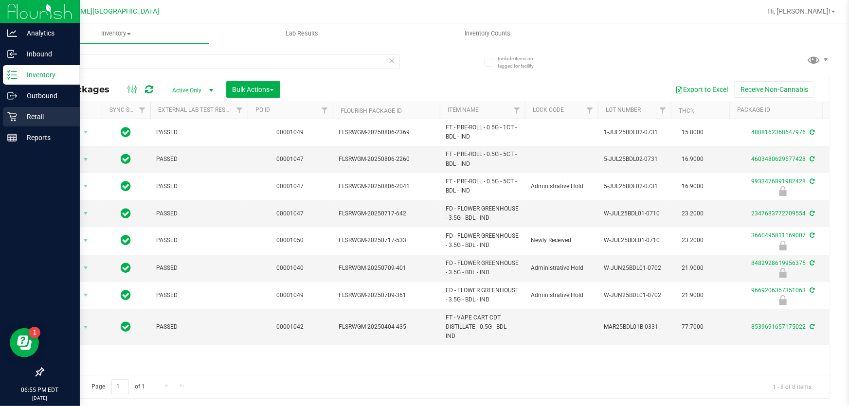
click at [19, 115] on p "Retail" at bounding box center [46, 117] width 58 height 12
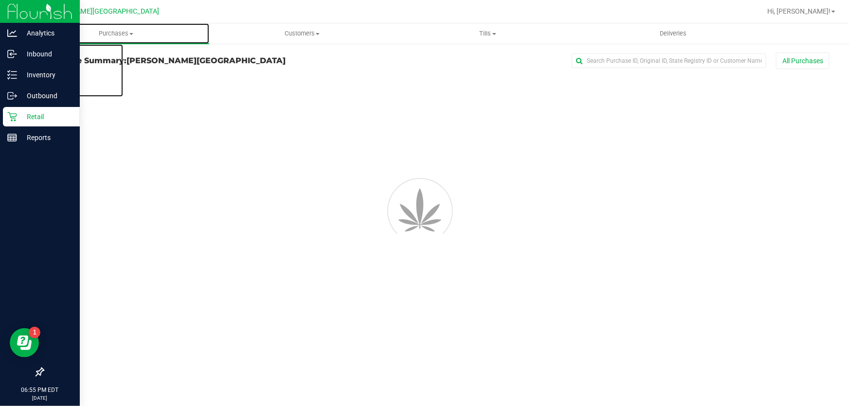
click at [118, 29] on span "Purchases" at bounding box center [116, 33] width 186 height 9
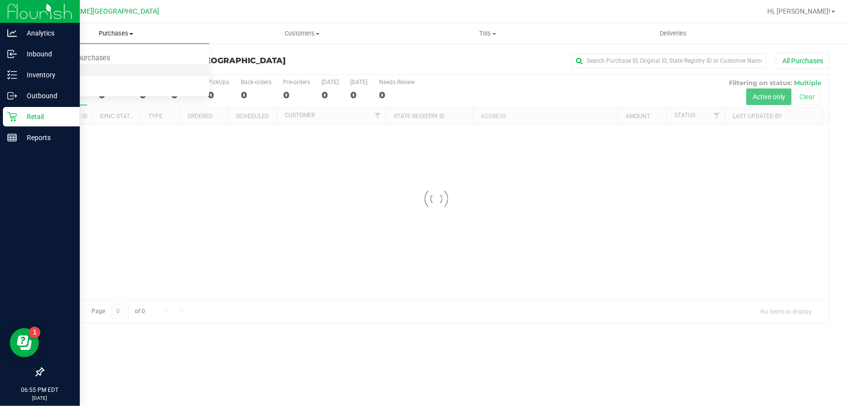
click at [67, 69] on span "Fulfillment" at bounding box center [53, 70] width 60 height 8
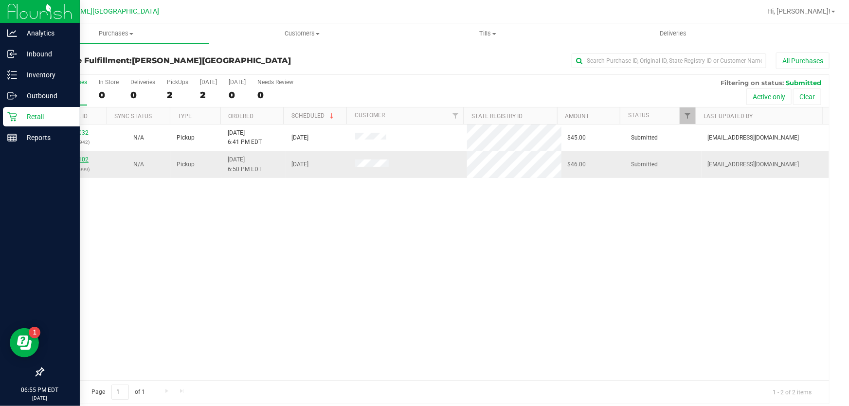
click at [79, 160] on link "11859102" at bounding box center [74, 159] width 27 height 7
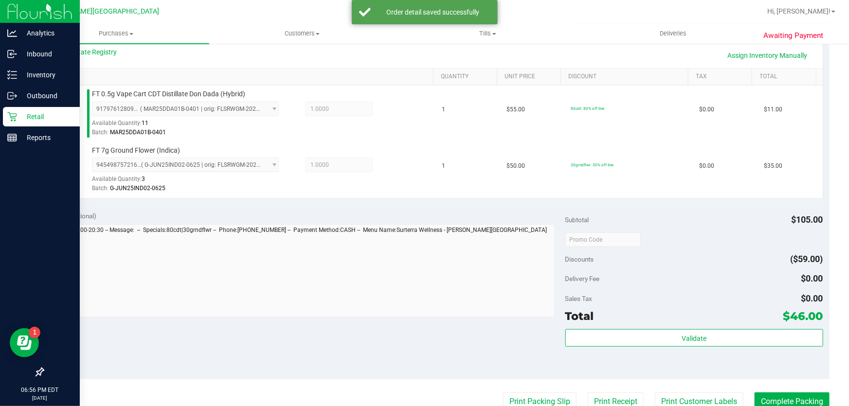
scroll to position [310, 0]
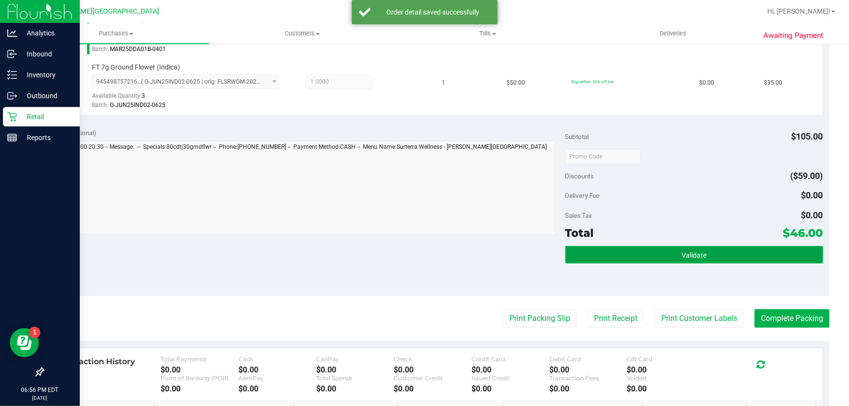
click at [692, 255] on span "Validate" at bounding box center [694, 256] width 25 height 8
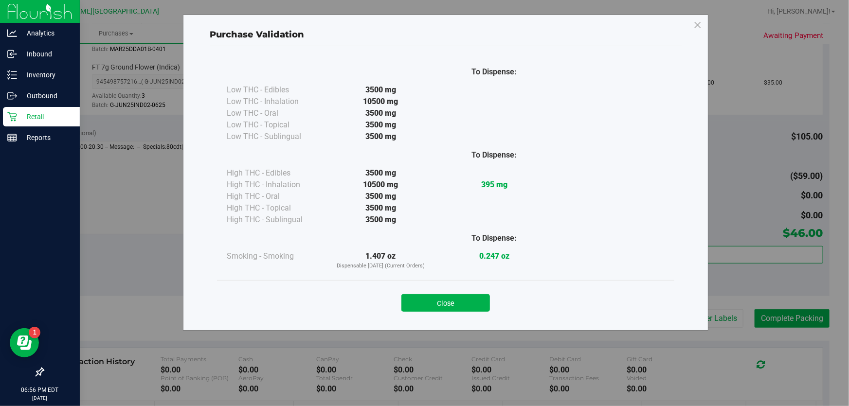
click at [475, 314] on div "Close" at bounding box center [446, 299] width 458 height 39
click at [476, 303] on button "Close" at bounding box center [446, 303] width 89 height 18
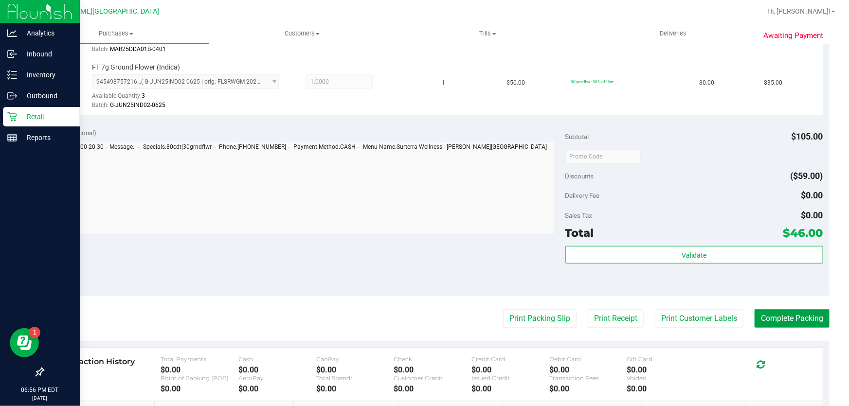
click at [788, 322] on button "Complete Packing" at bounding box center [792, 319] width 75 height 18
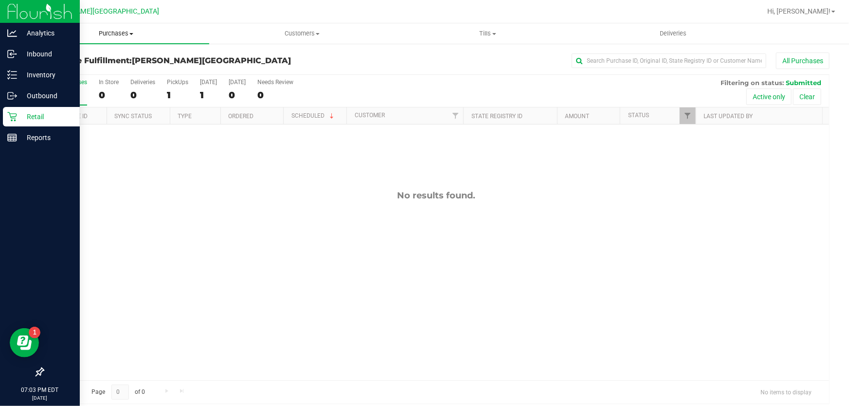
click at [120, 32] on span "Purchases" at bounding box center [116, 33] width 186 height 9
click at [88, 67] on li "Fulfillment" at bounding box center [116, 71] width 186 height 12
click at [125, 34] on span "Purchases" at bounding box center [116, 33] width 186 height 9
click at [93, 68] on li "Fulfillment" at bounding box center [116, 71] width 186 height 12
